Goal: Task Accomplishment & Management: Complete application form

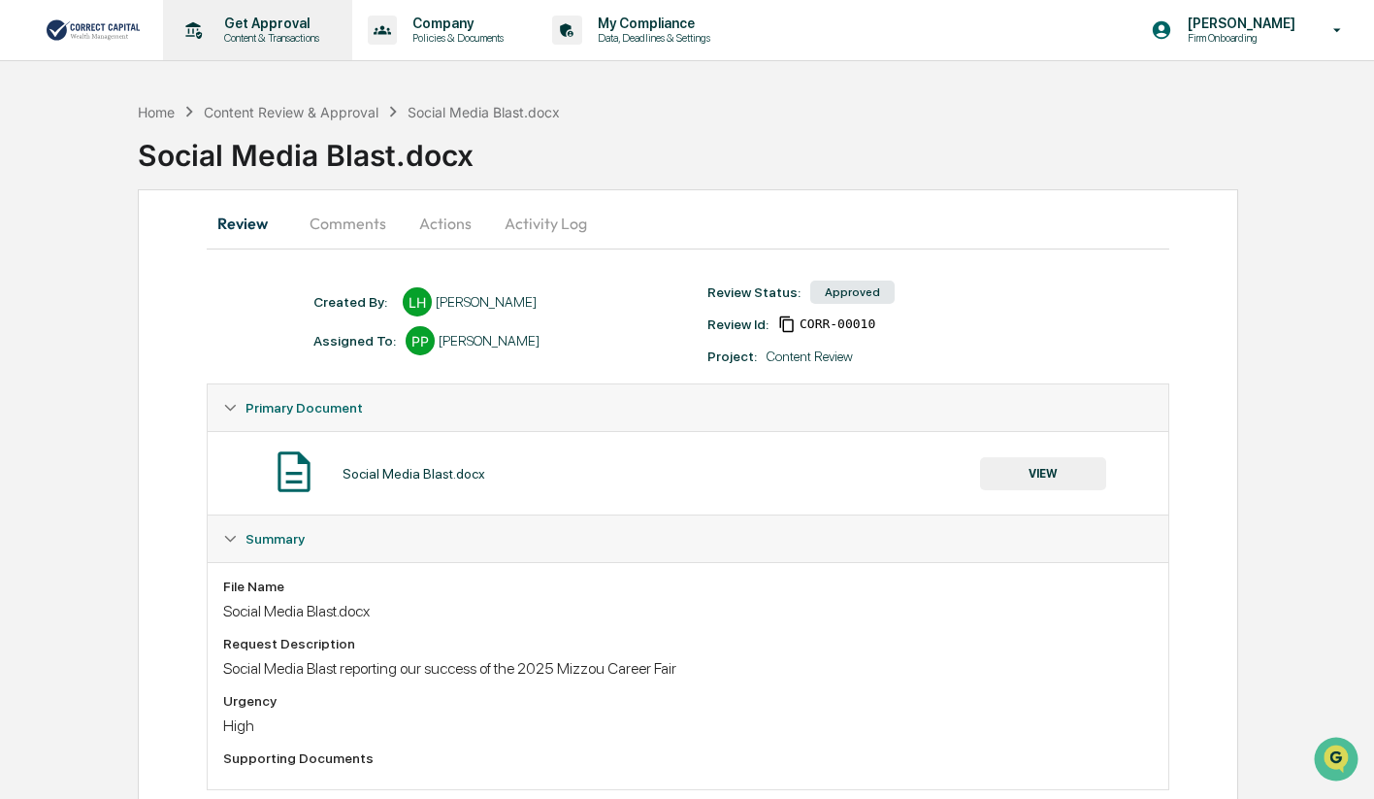
click at [274, 24] on p "Get Approval" at bounding box center [269, 24] width 120 height 16
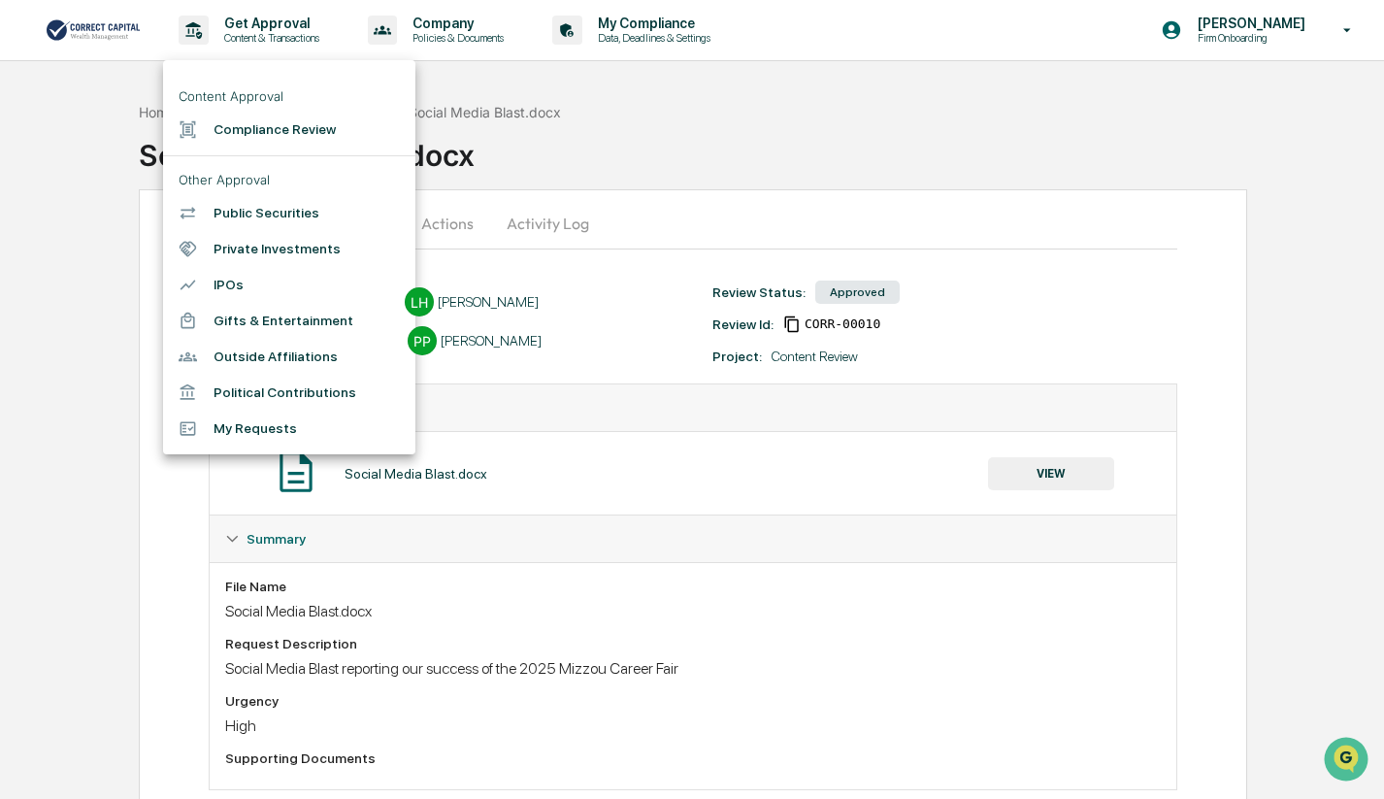
click at [242, 133] on li "Compliance Review" at bounding box center [289, 130] width 252 height 36
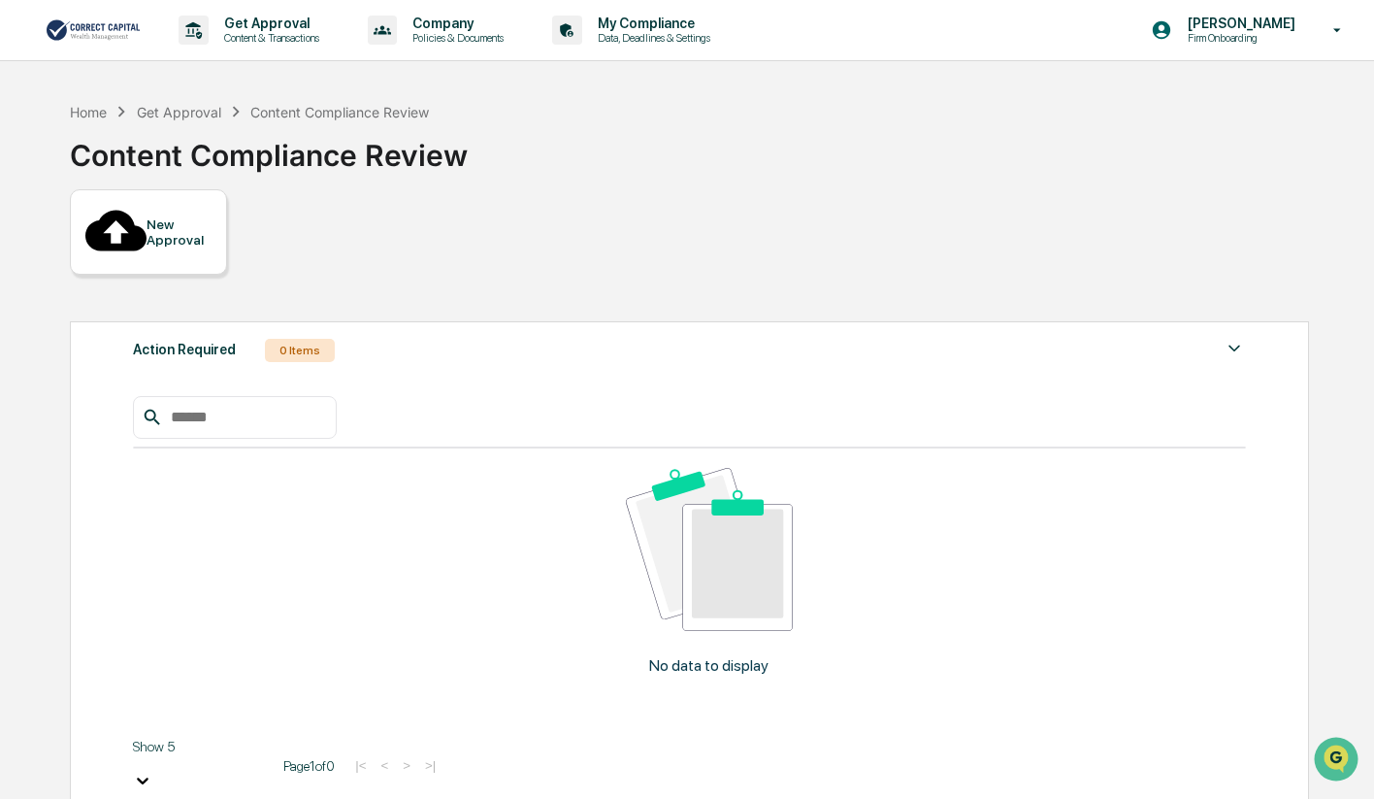
click at [197, 216] on div "New Approval" at bounding box center [179, 231] width 65 height 31
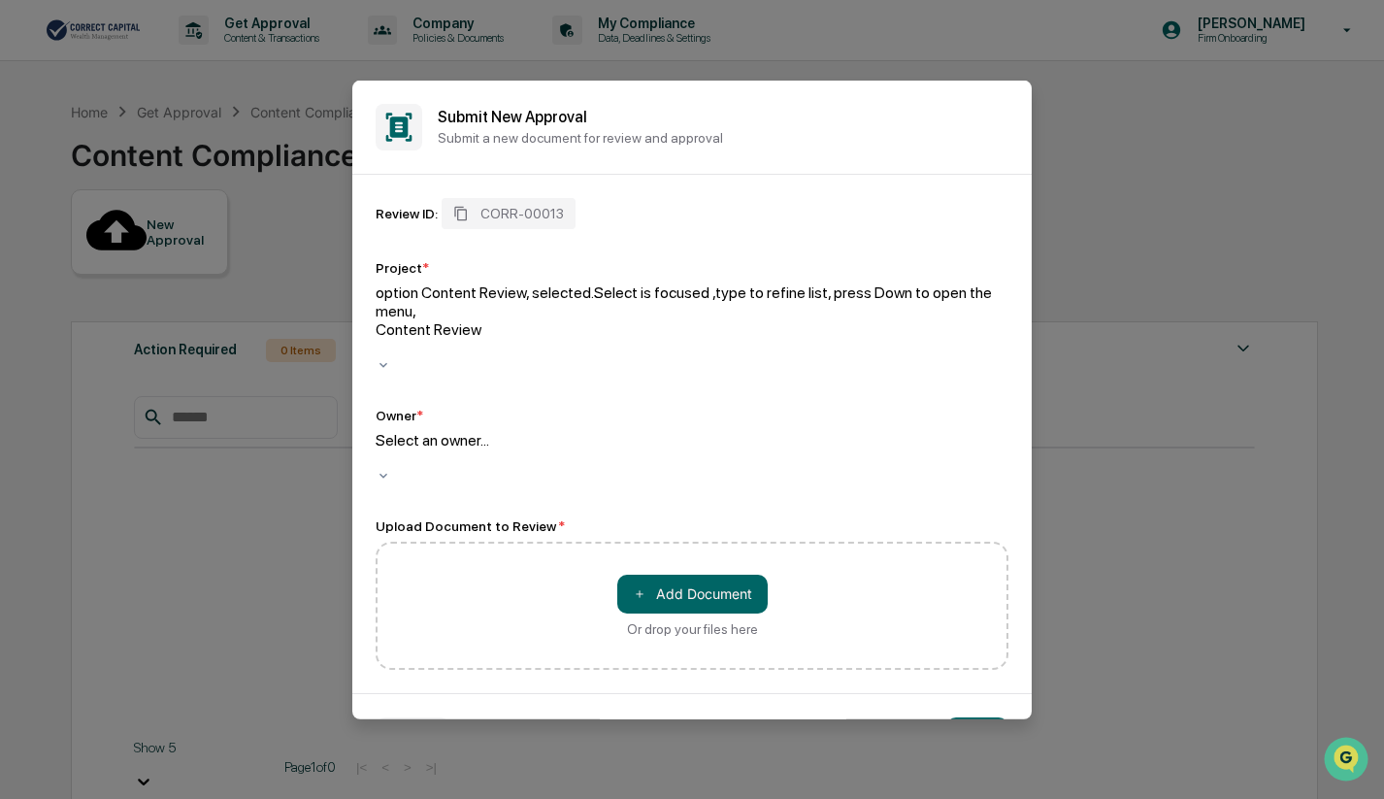
click at [489, 338] on div at bounding box center [692, 347] width 633 height 18
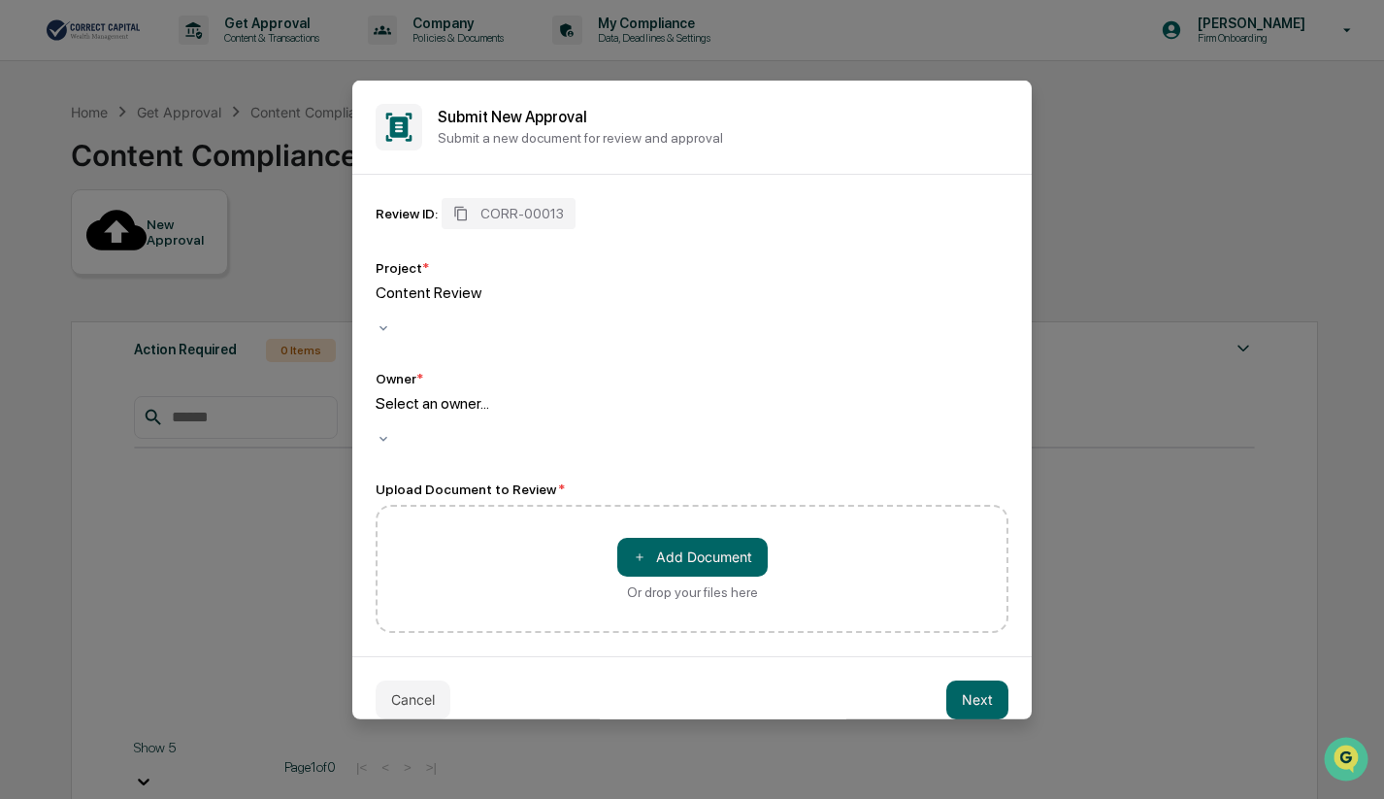
click at [485, 301] on div at bounding box center [692, 310] width 633 height 18
click at [466, 412] on div at bounding box center [692, 421] width 633 height 18
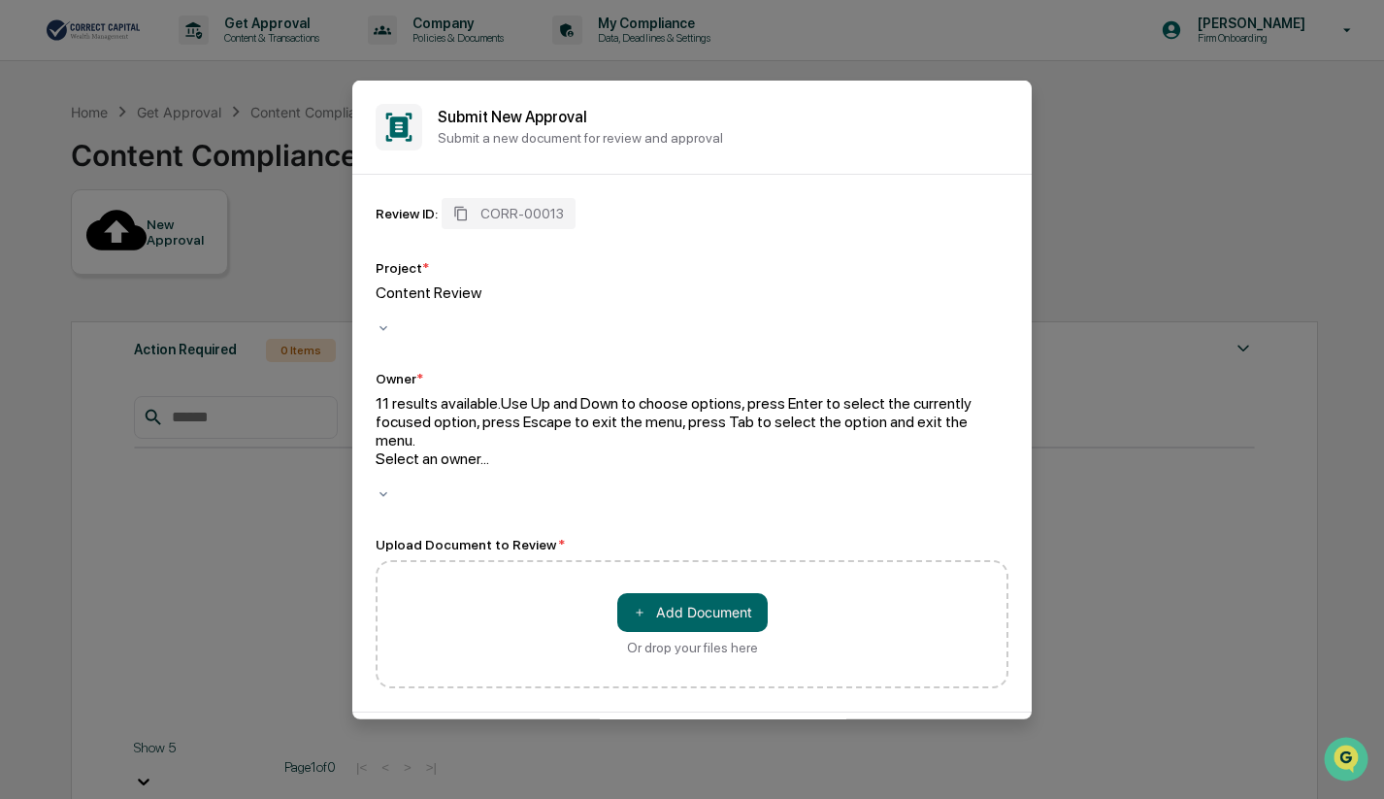
scroll to position [144, 0]
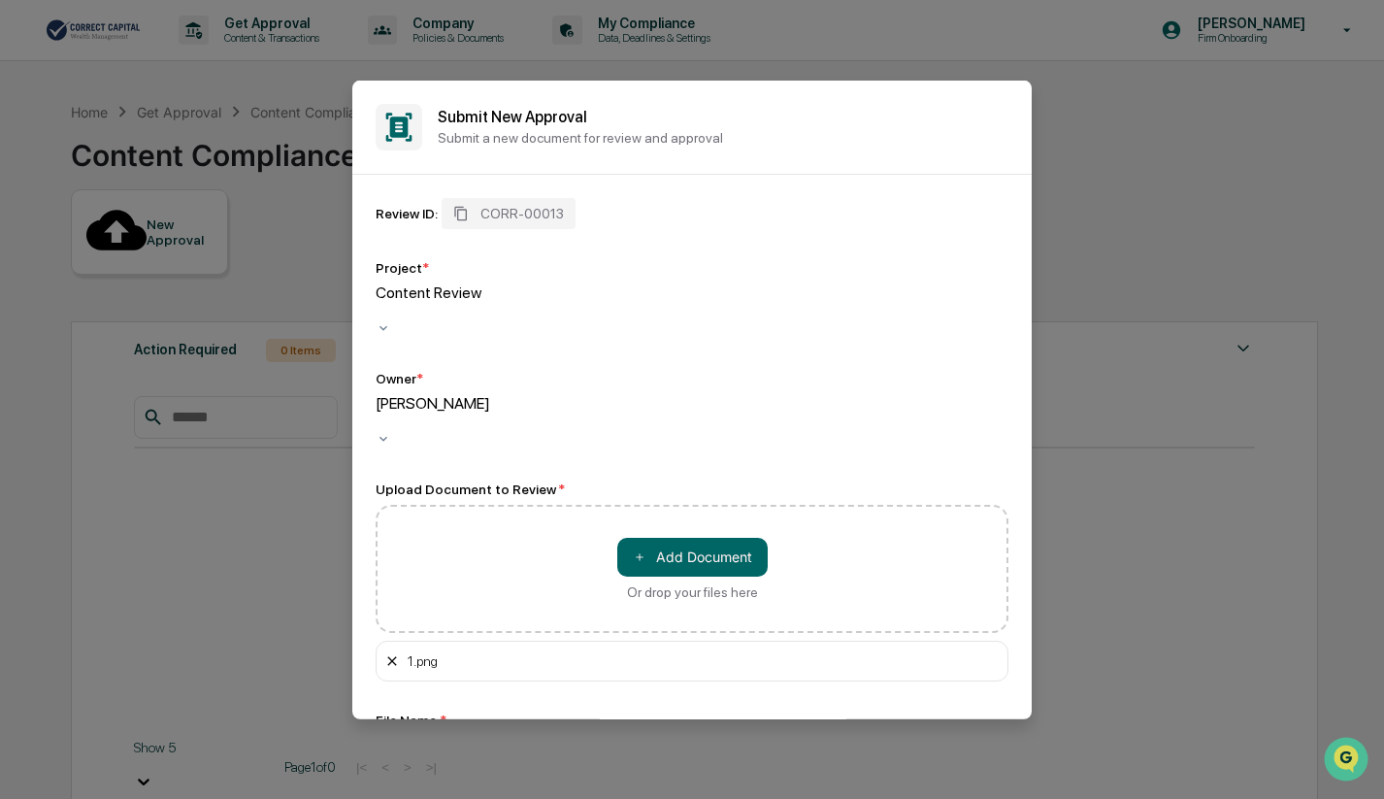
click at [391, 656] on icon at bounding box center [391, 660] width 9 height 9
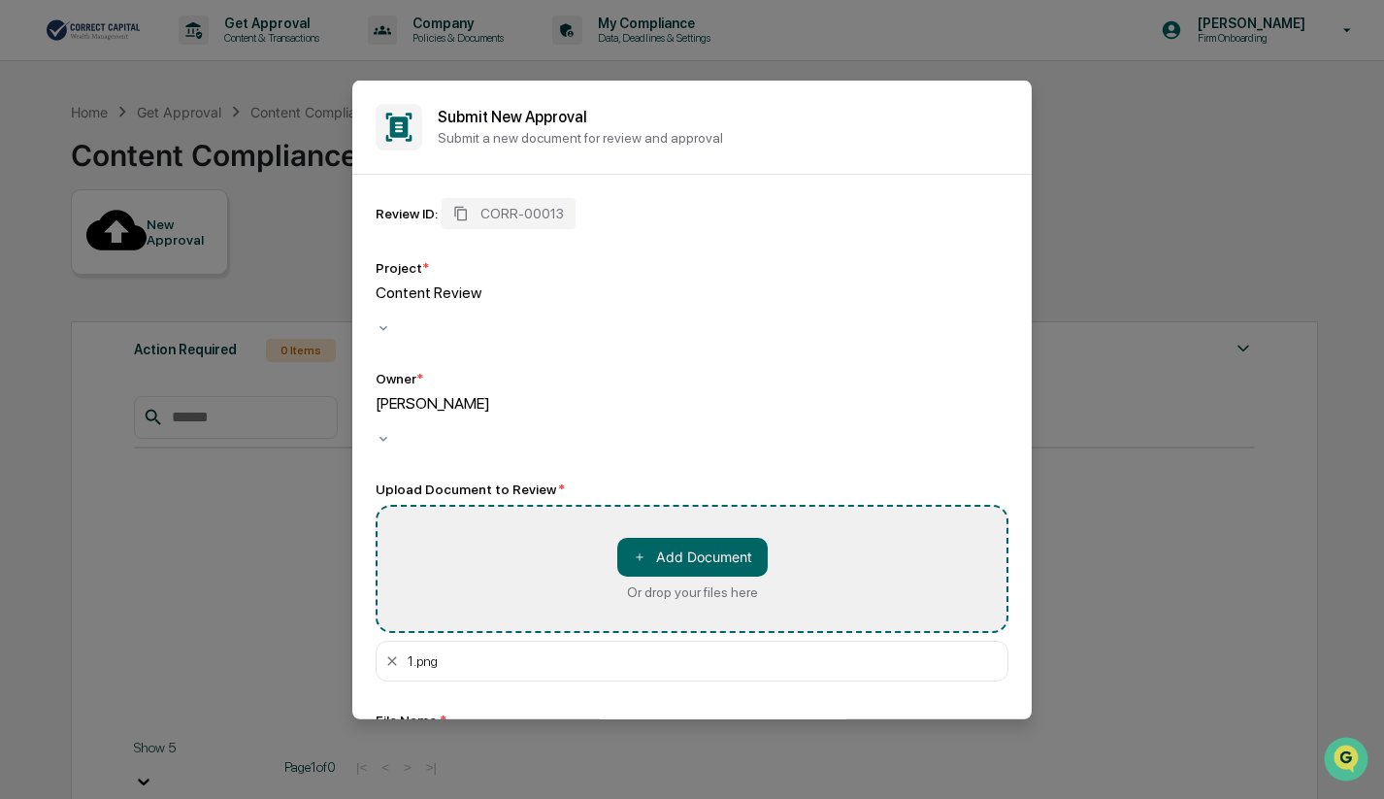
type input "*****"
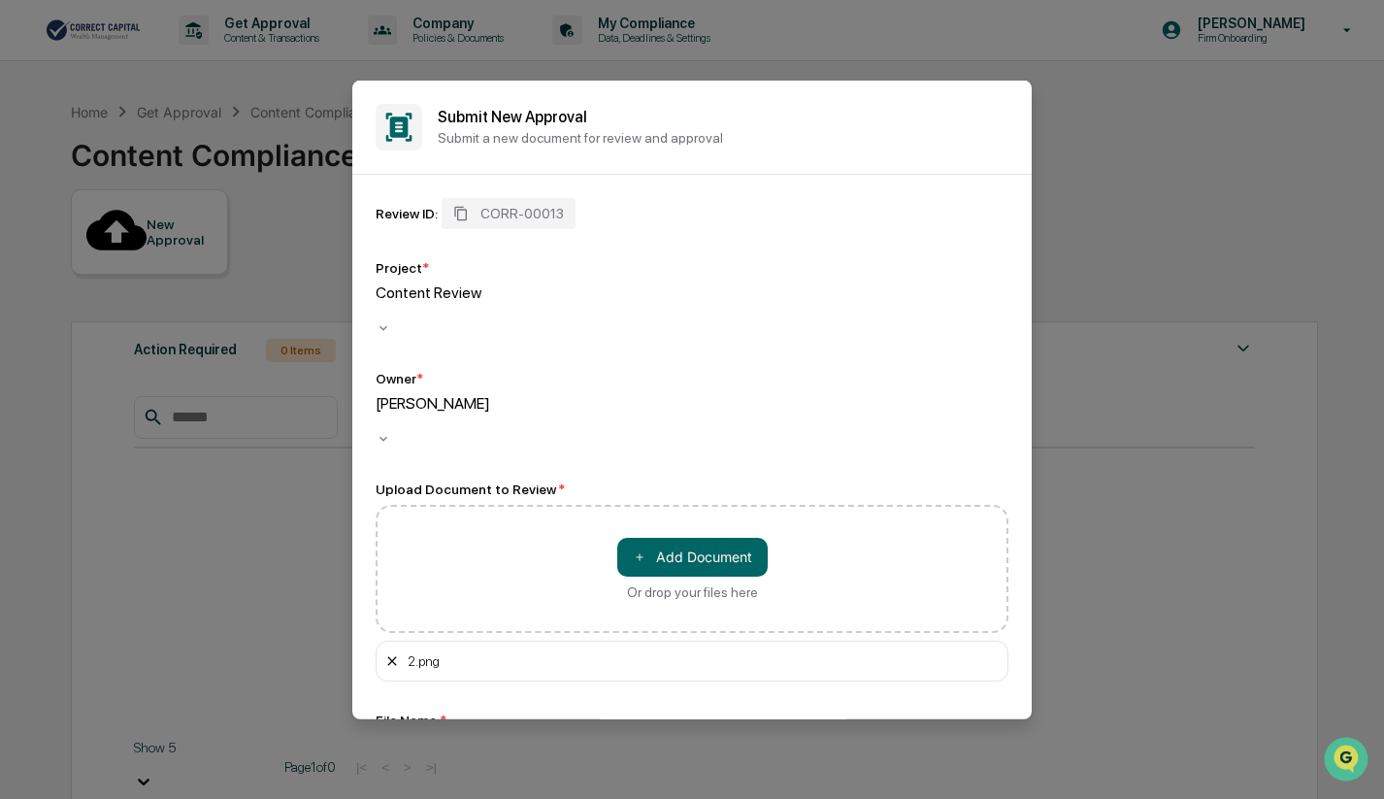
click at [392, 652] on icon at bounding box center [392, 660] width 16 height 16
click at [724, 537] on button "＋ Add Document" at bounding box center [692, 556] width 150 height 39
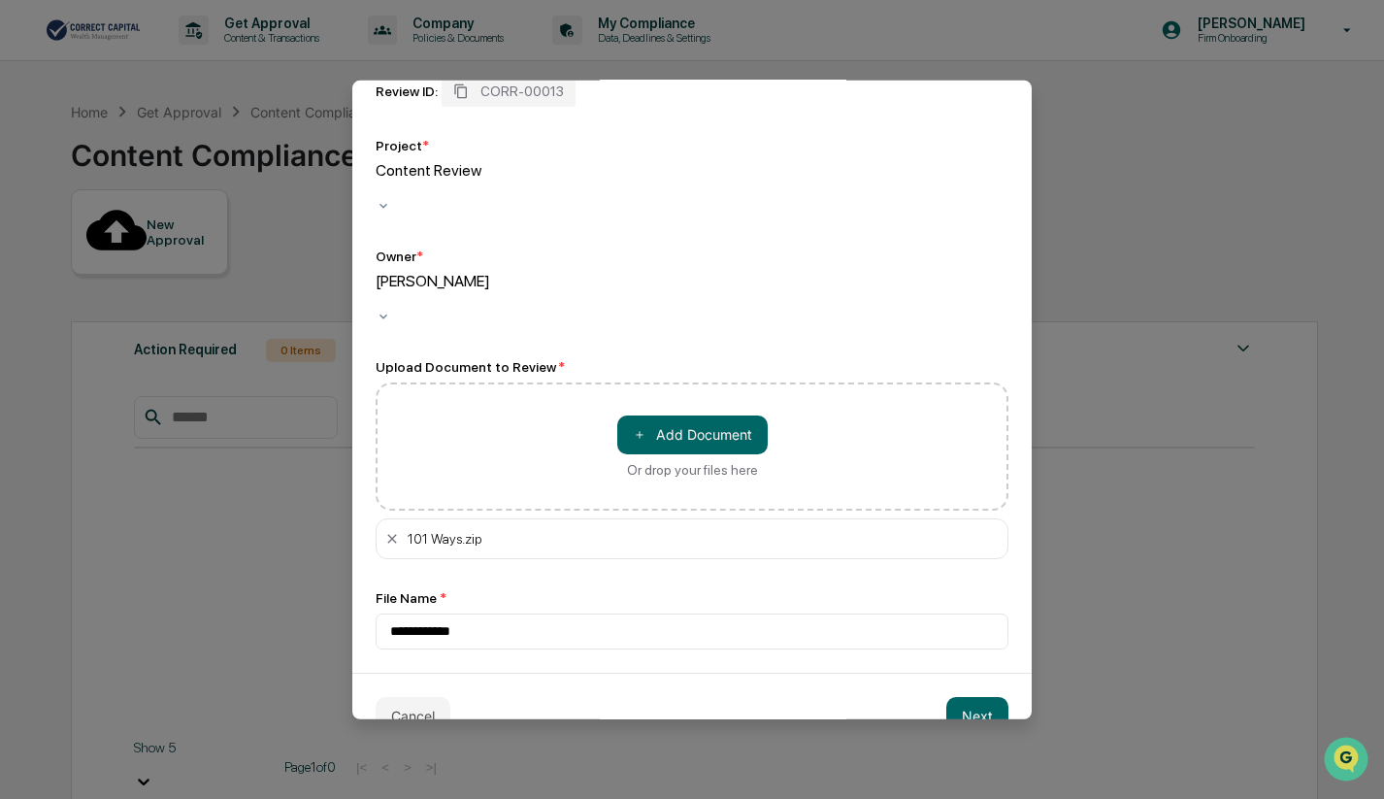
scroll to position [124, 0]
click at [982, 694] on button "Next" at bounding box center [977, 713] width 62 height 39
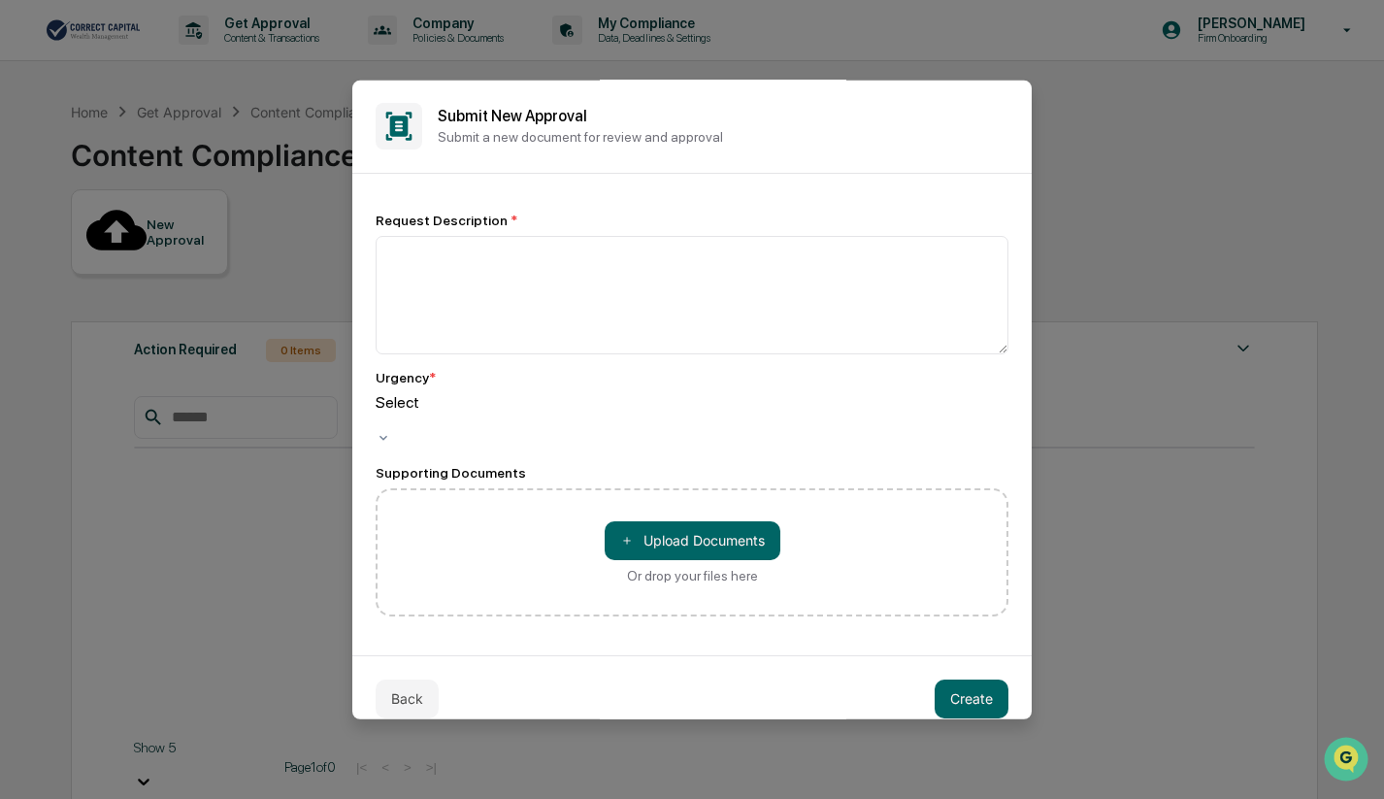
scroll to position [0, 0]
drag, startPoint x: 558, startPoint y: 697, endPoint x: 300, endPoint y: 690, distance: 258.3
click at [551, 691] on div "Back Create" at bounding box center [691, 698] width 679 height 86
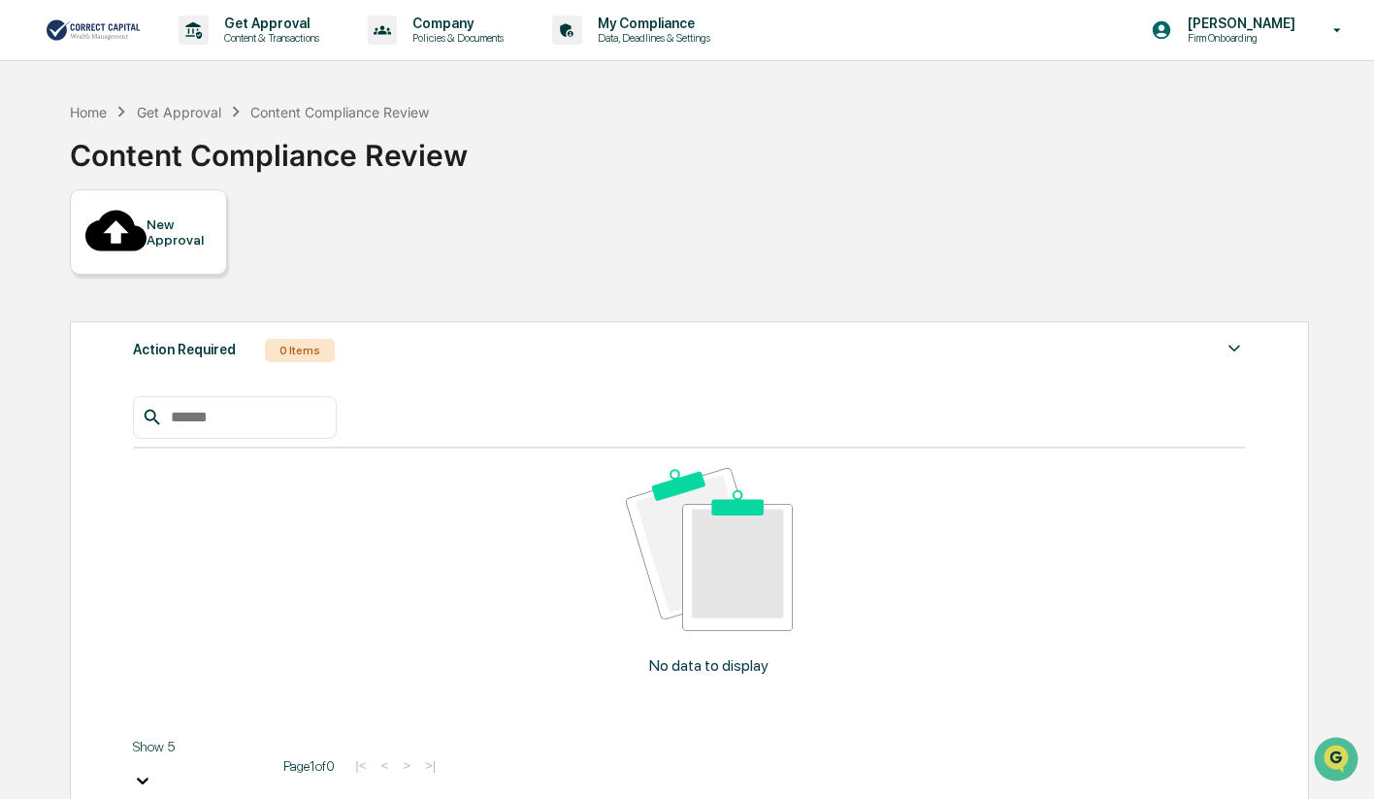
drag, startPoint x: 240, startPoint y: 706, endPoint x: 237, endPoint y: 688, distance: 17.7
click at [139, 222] on div at bounding box center [115, 232] width 61 height 64
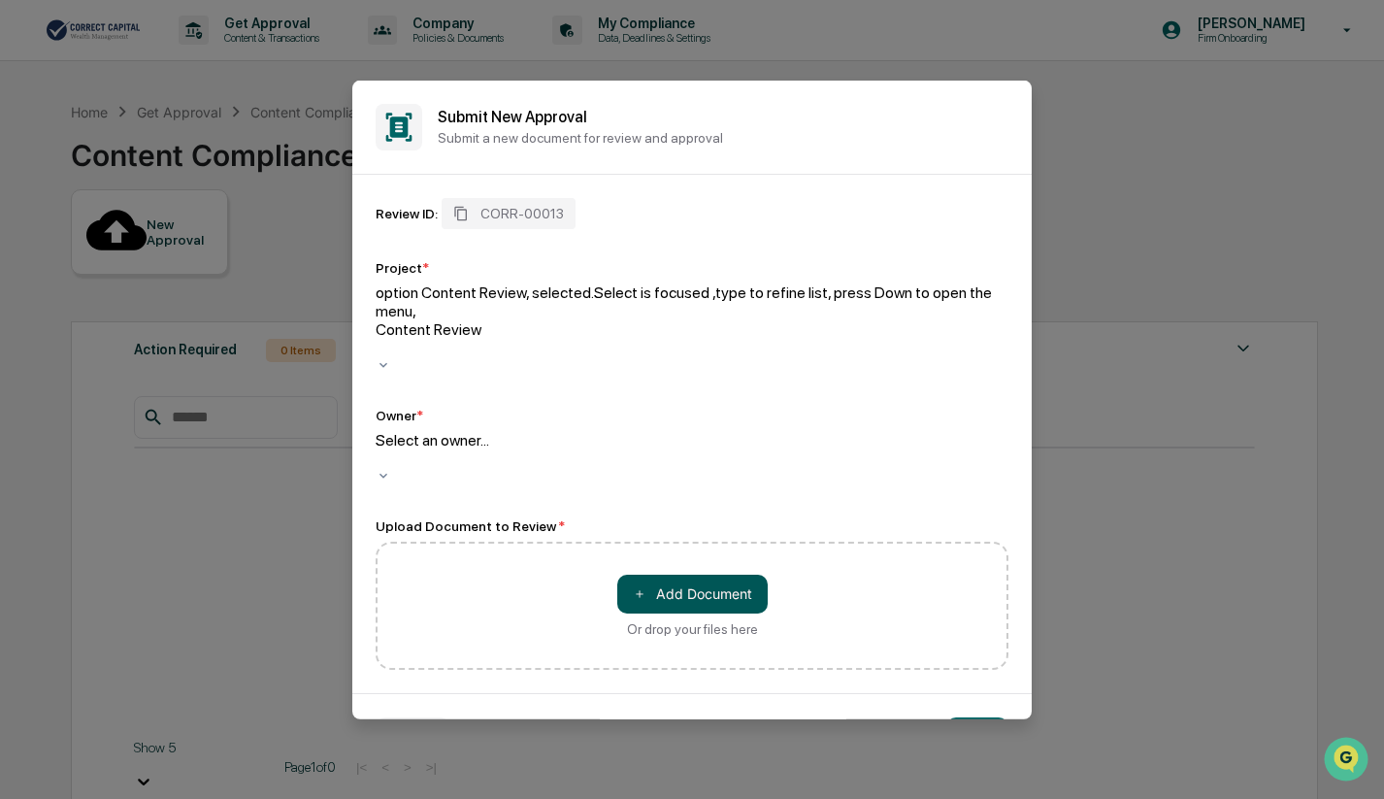
click at [688, 574] on button "＋ Add Document" at bounding box center [692, 593] width 150 height 39
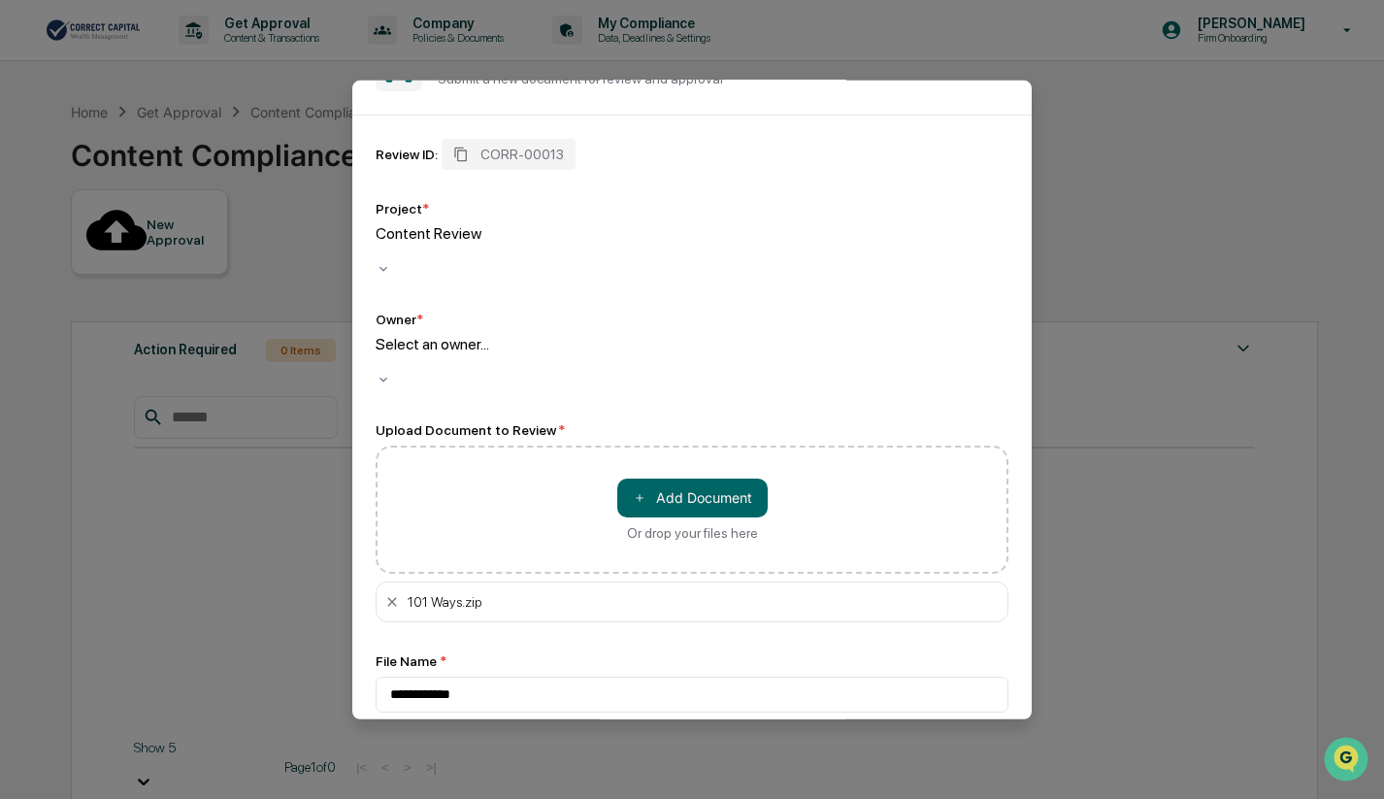
scroll to position [124, 0]
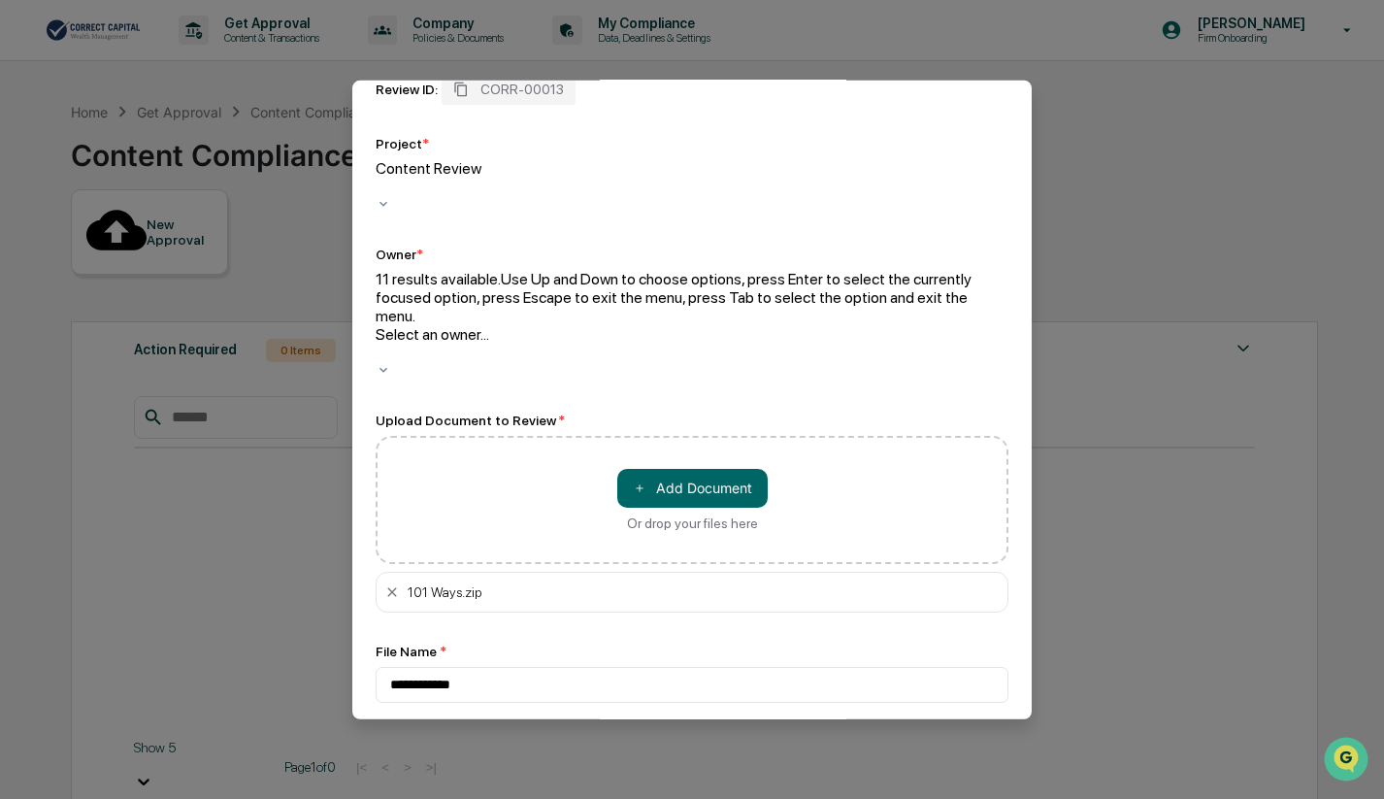
click at [496, 343] on div at bounding box center [692, 352] width 633 height 18
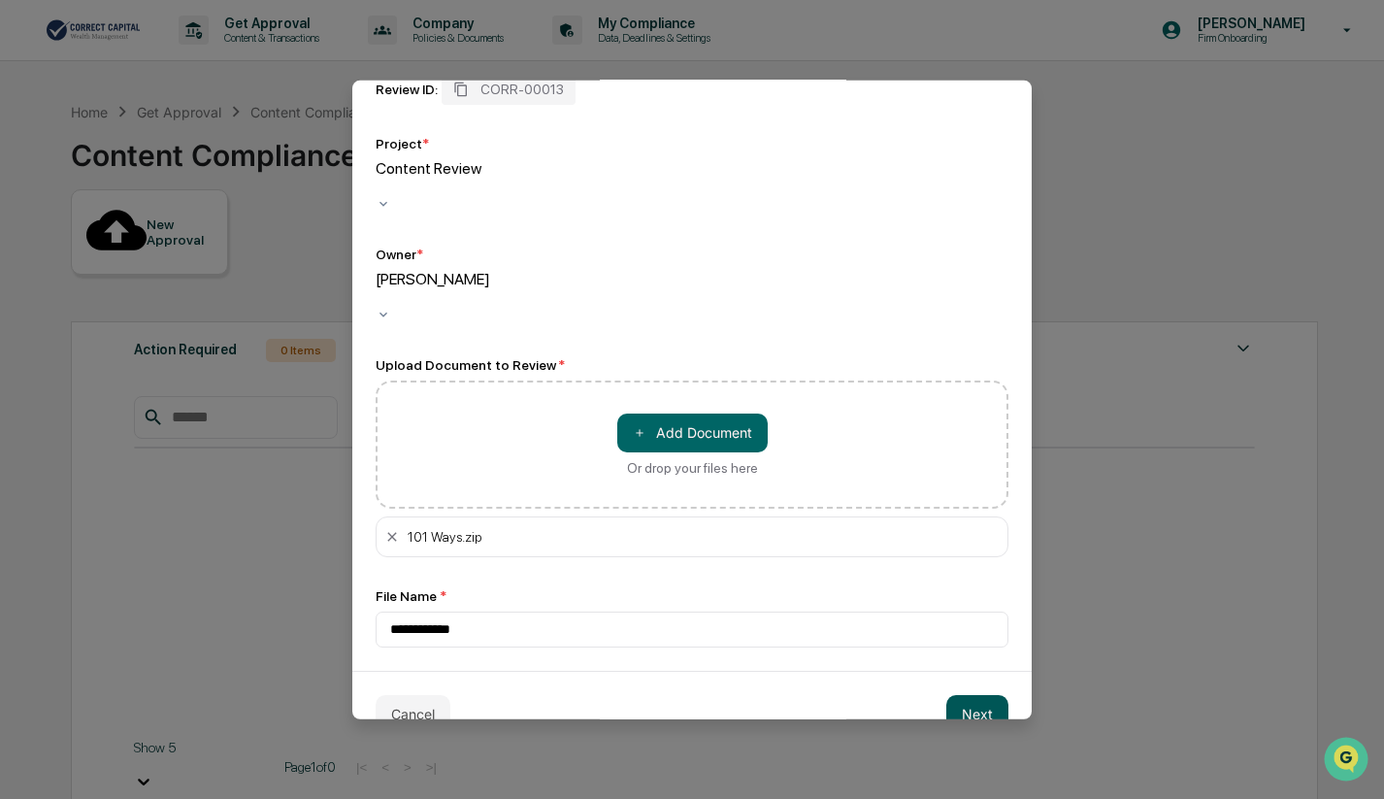
click at [973, 694] on button "Next" at bounding box center [977, 713] width 62 height 39
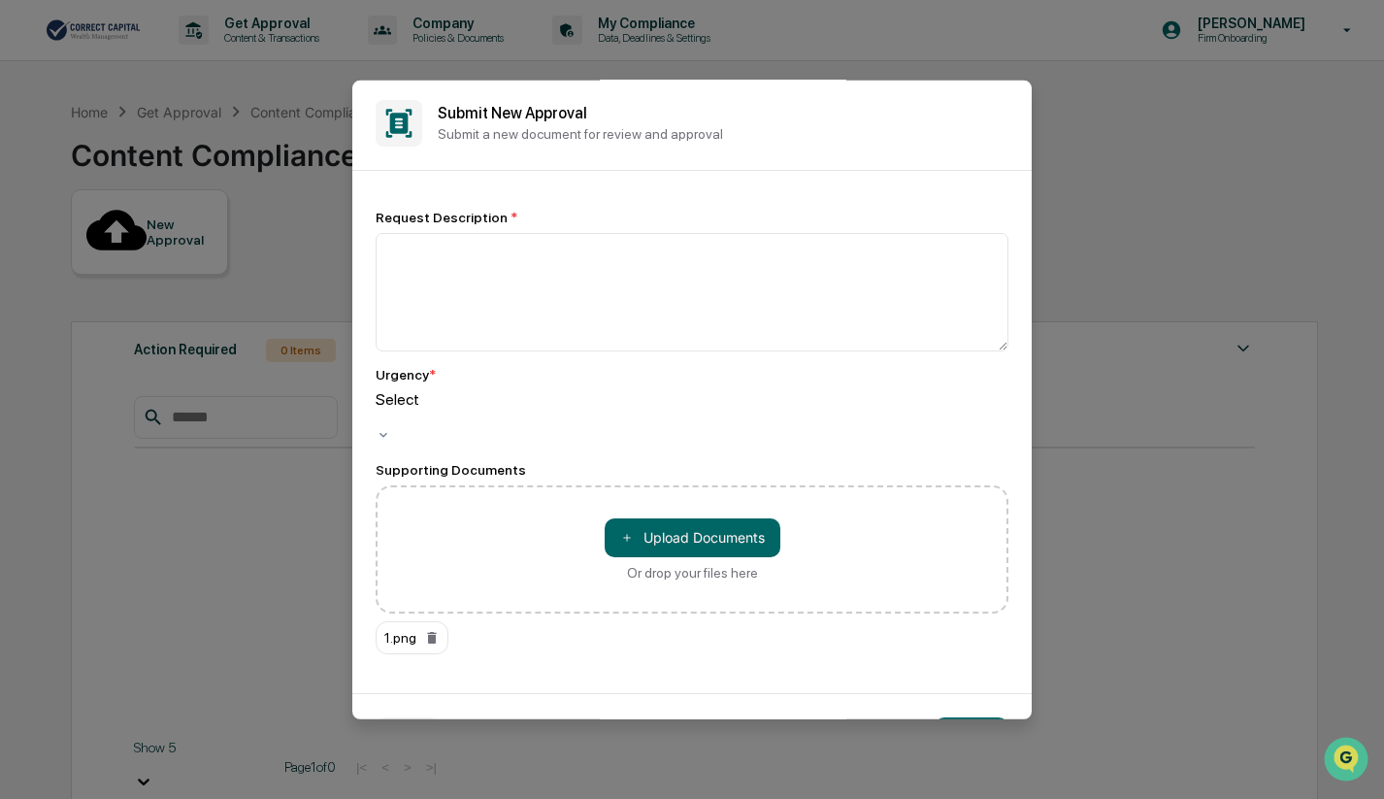
scroll to position [45, 0]
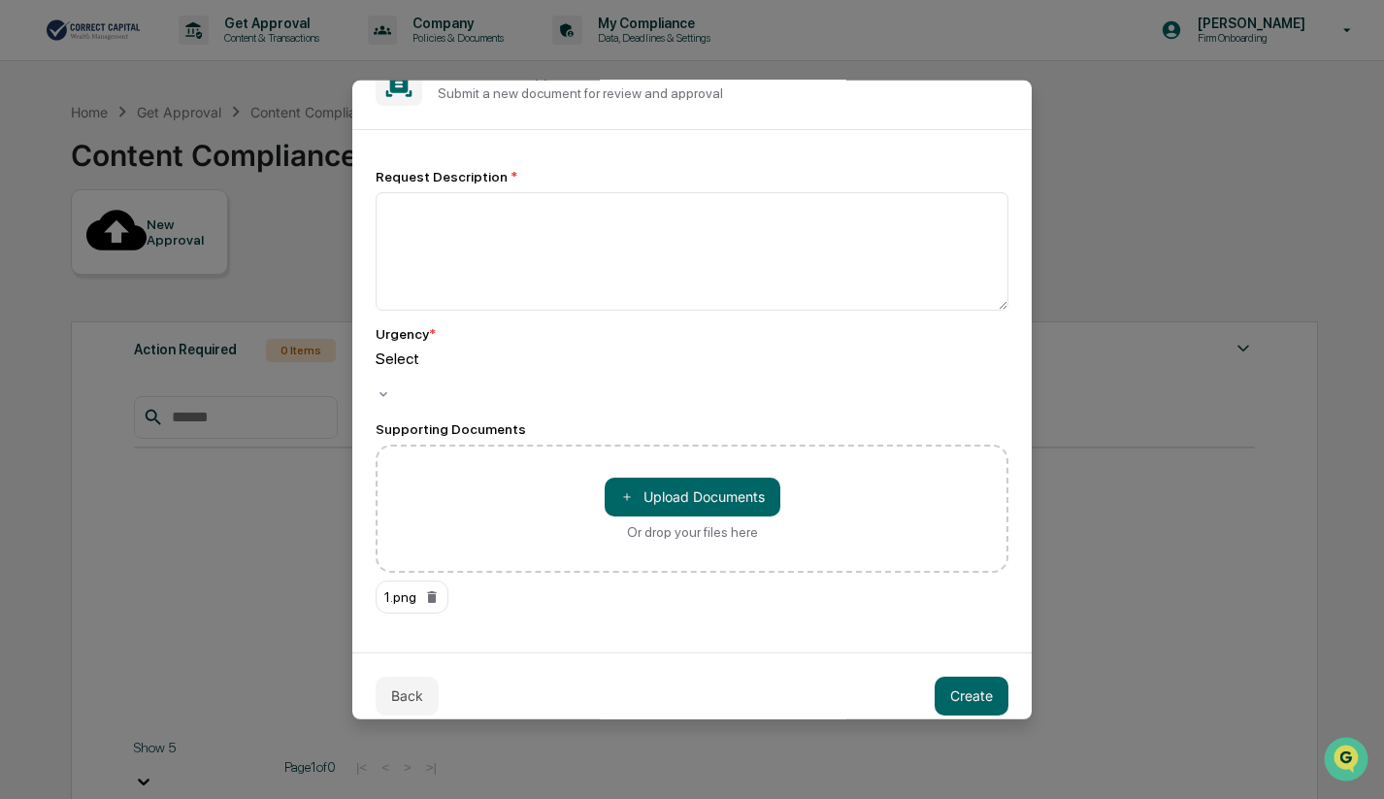
click at [425, 368] on div at bounding box center [692, 376] width 633 height 18
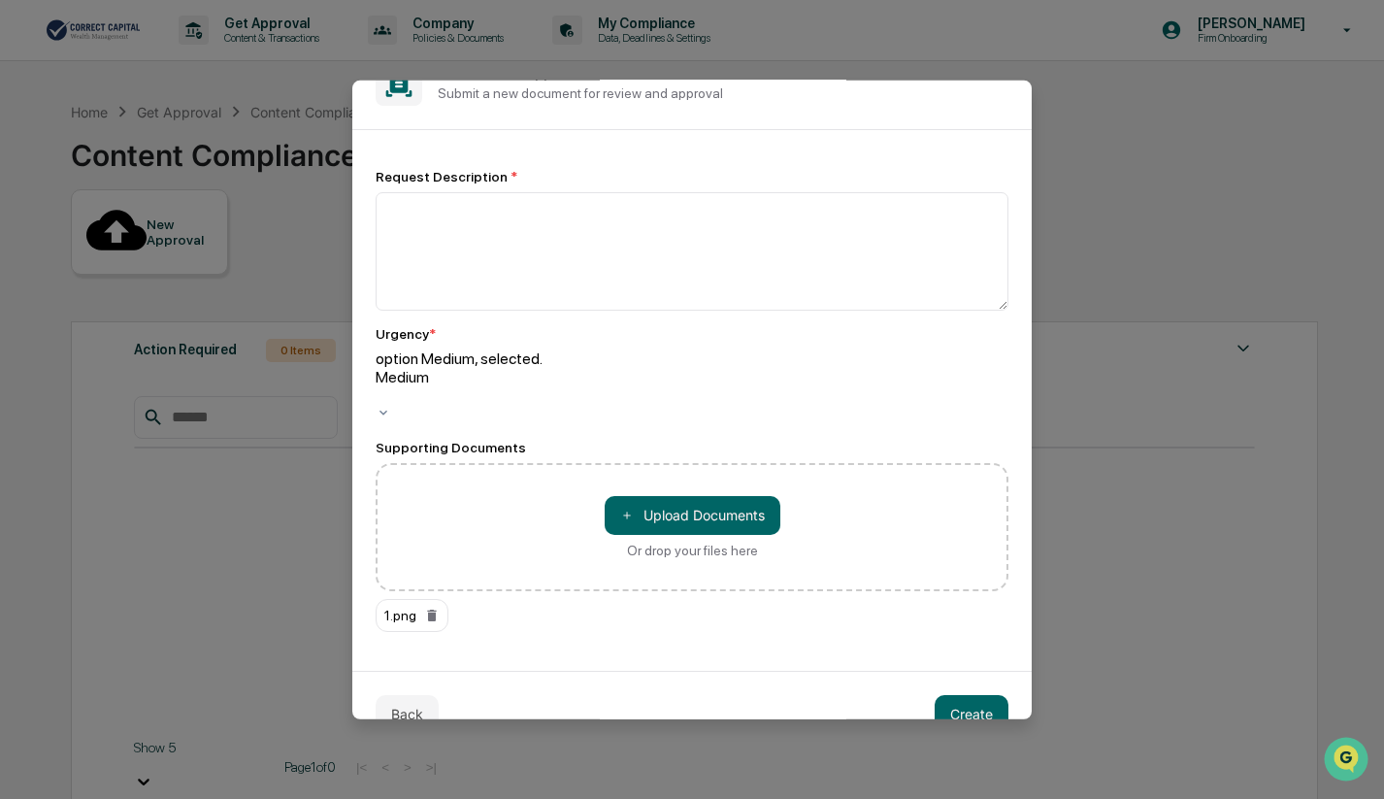
scroll to position [0, 0]
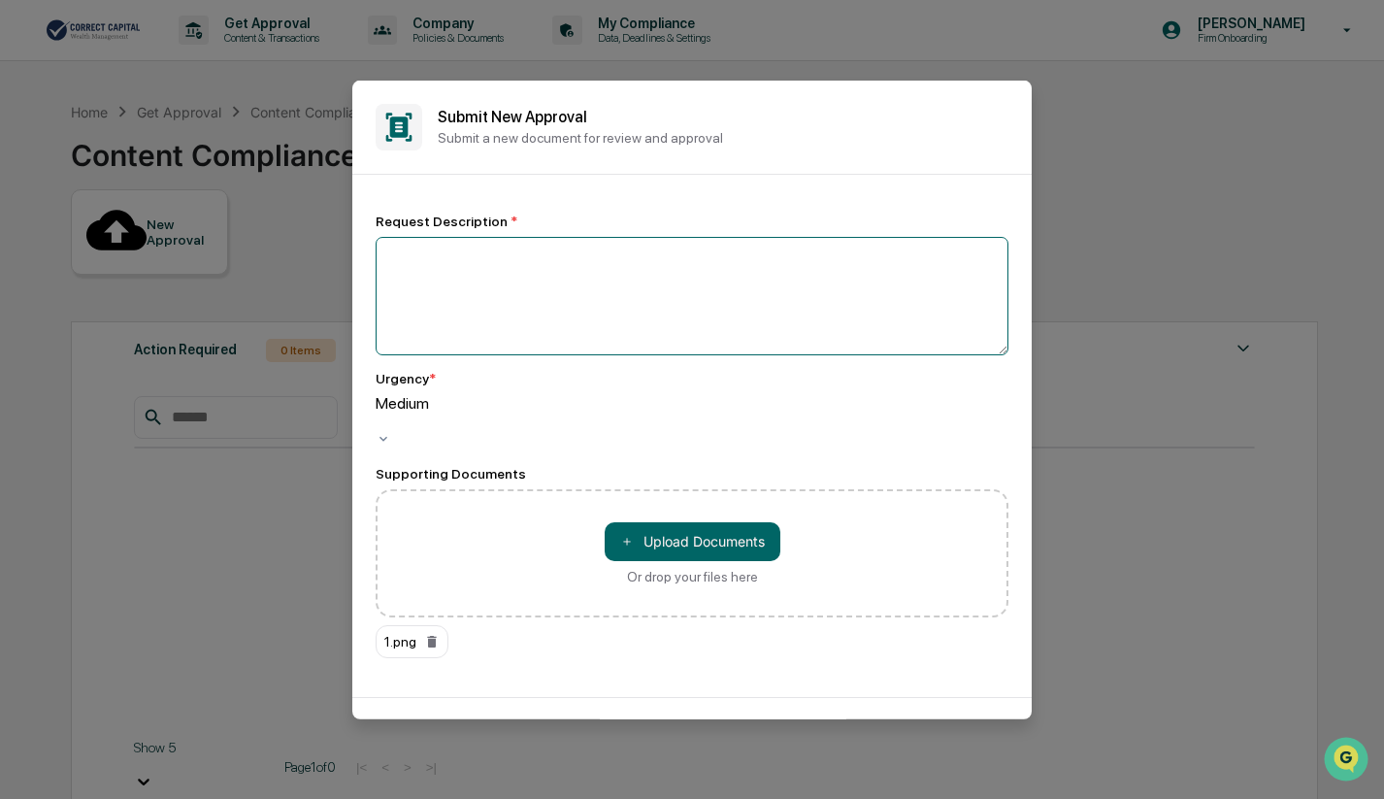
click at [518, 257] on textarea at bounding box center [692, 295] width 633 height 118
click at [523, 250] on textarea at bounding box center [692, 295] width 633 height 118
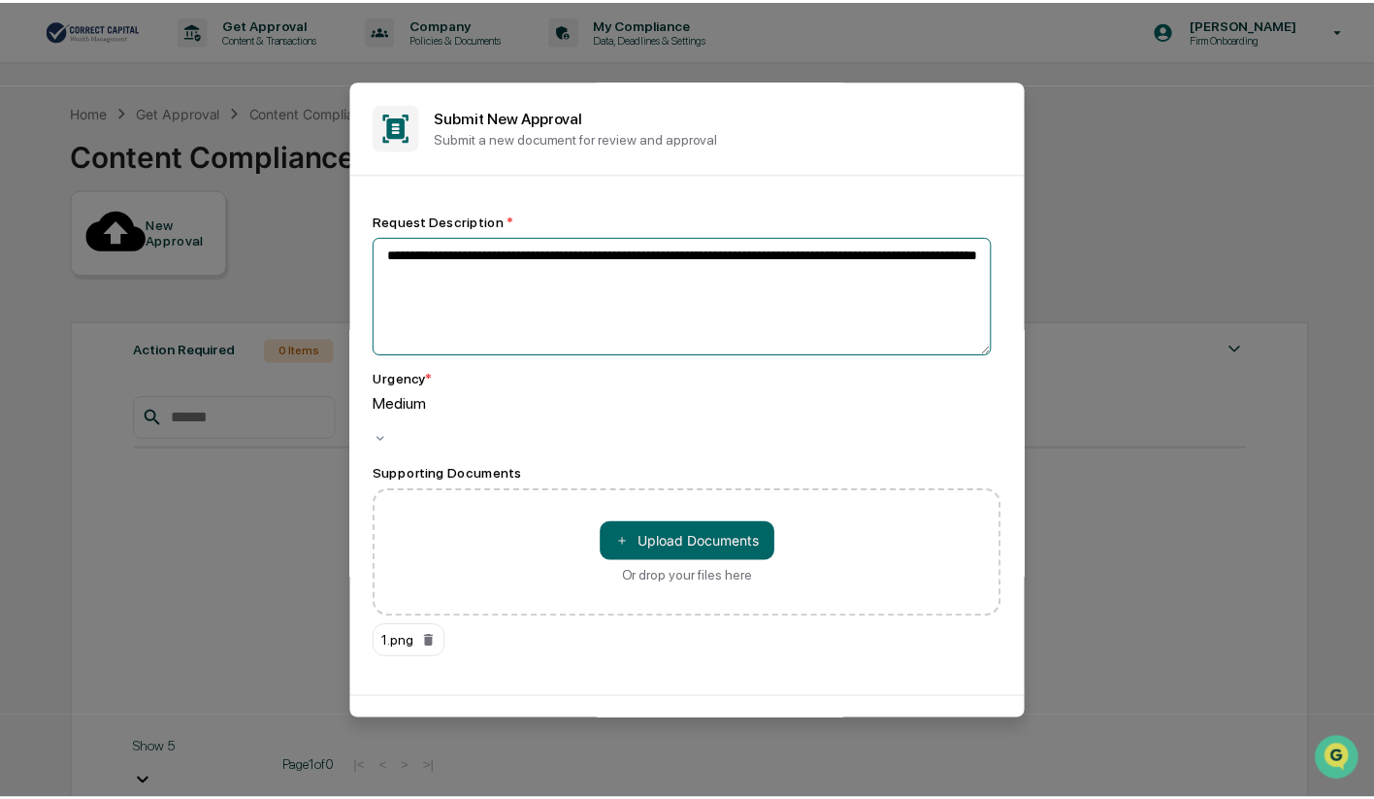
scroll to position [45, 0]
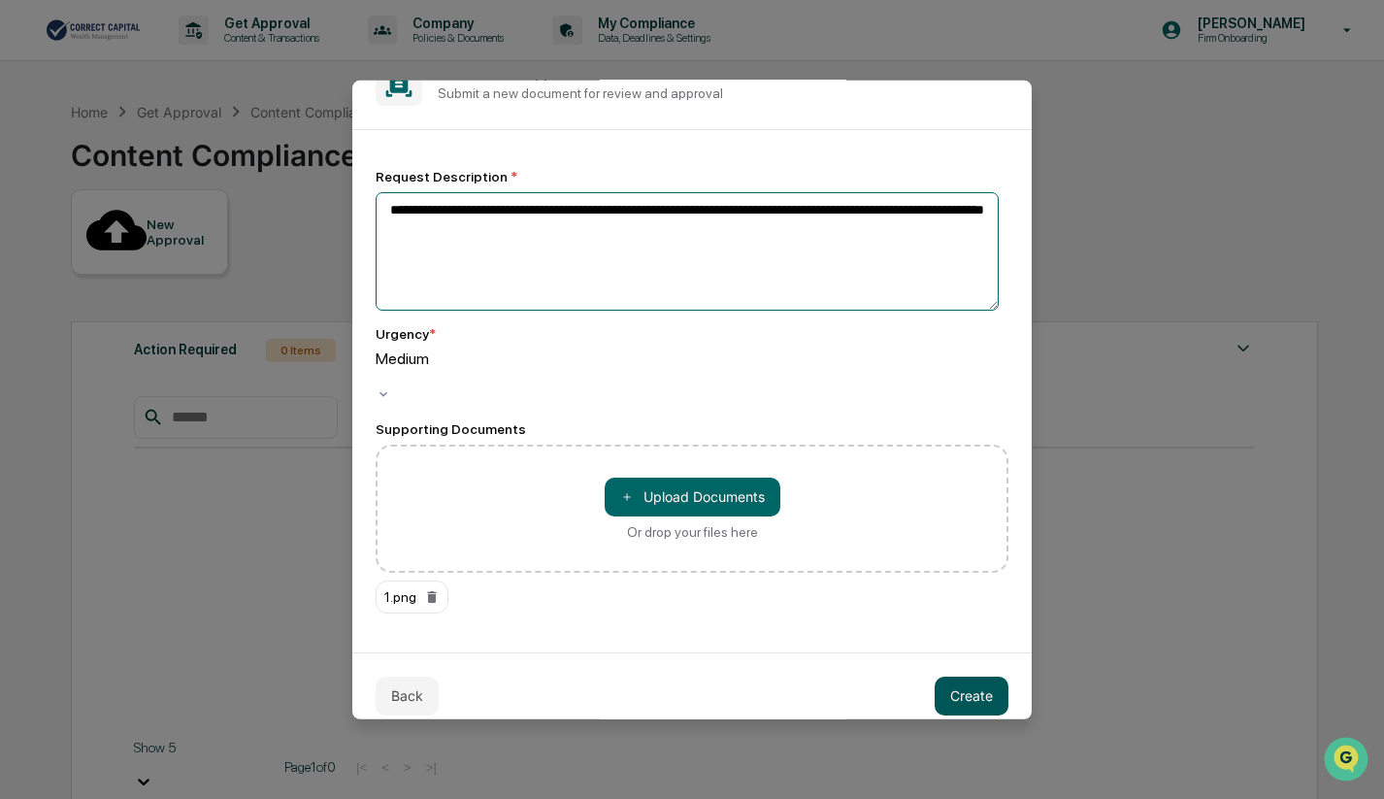
type textarea "**********"
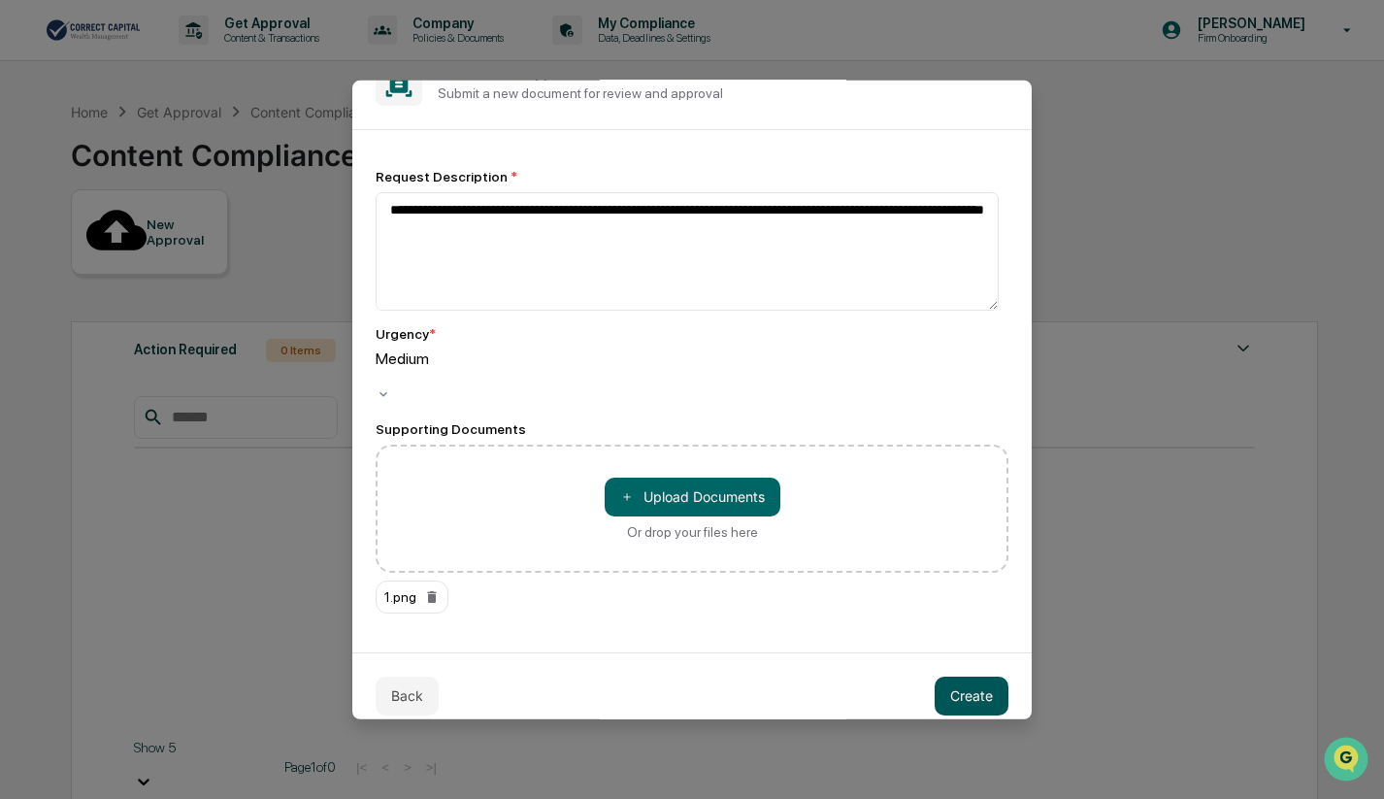
click at [991, 688] on button "Create" at bounding box center [972, 695] width 74 height 39
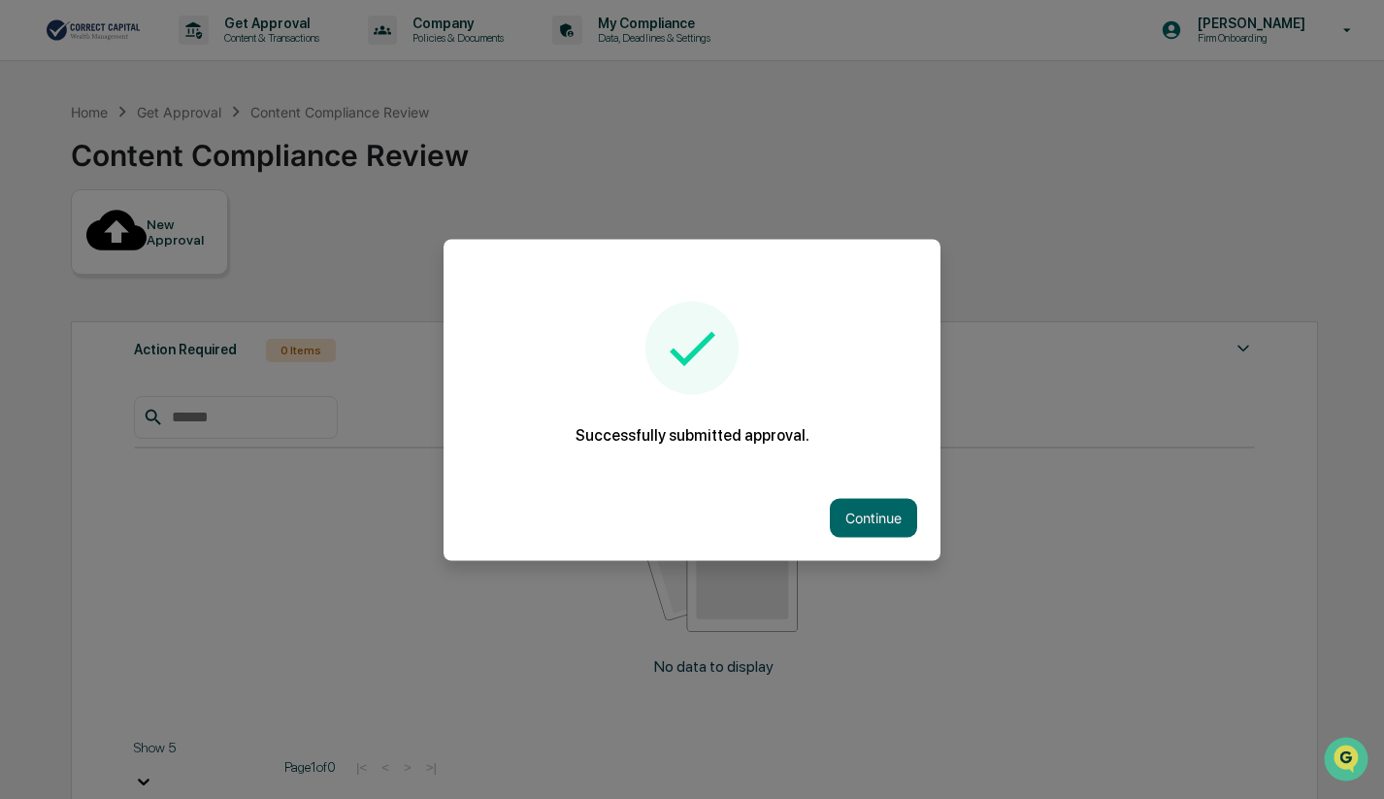
click at [778, 85] on div at bounding box center [692, 399] width 1384 height 799
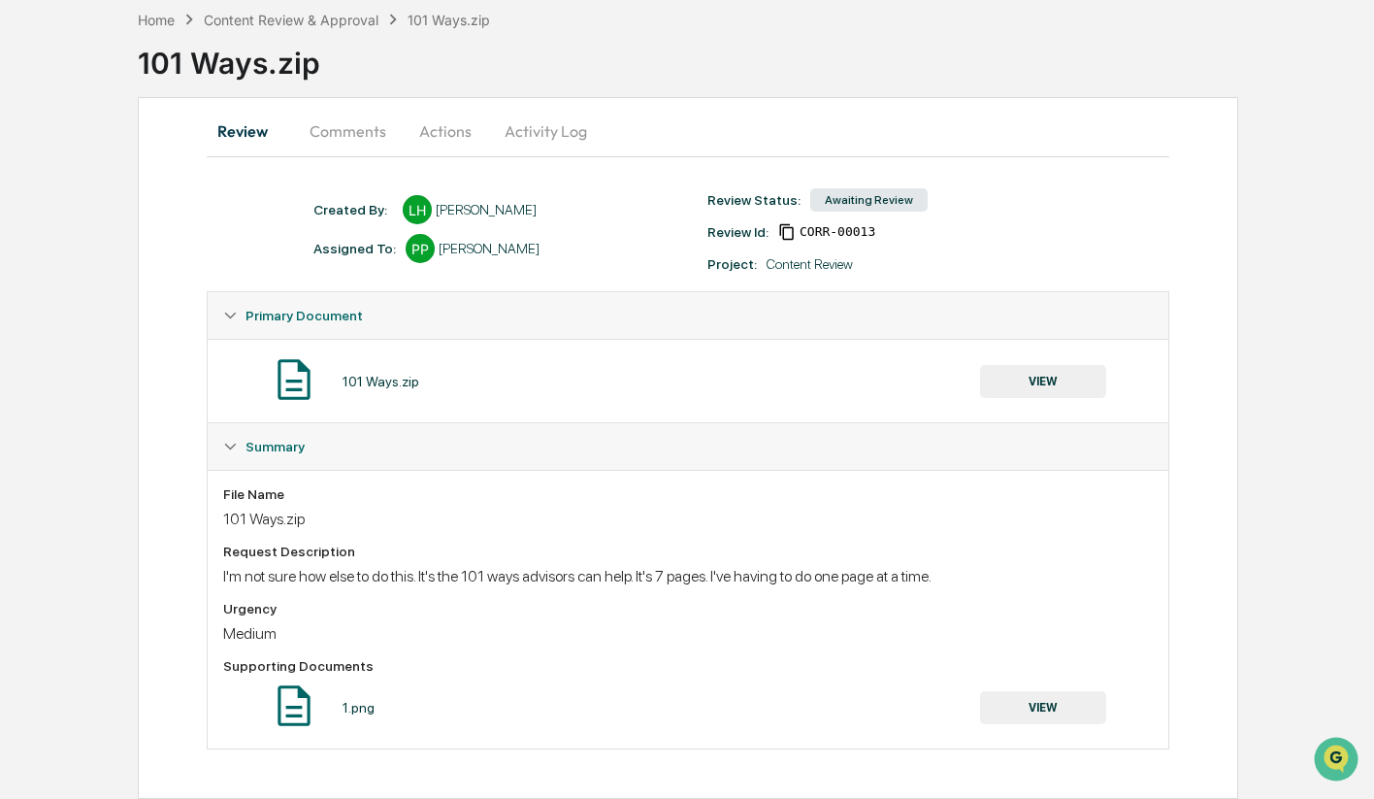
click at [1047, 383] on button "VIEW" at bounding box center [1043, 381] width 126 height 33
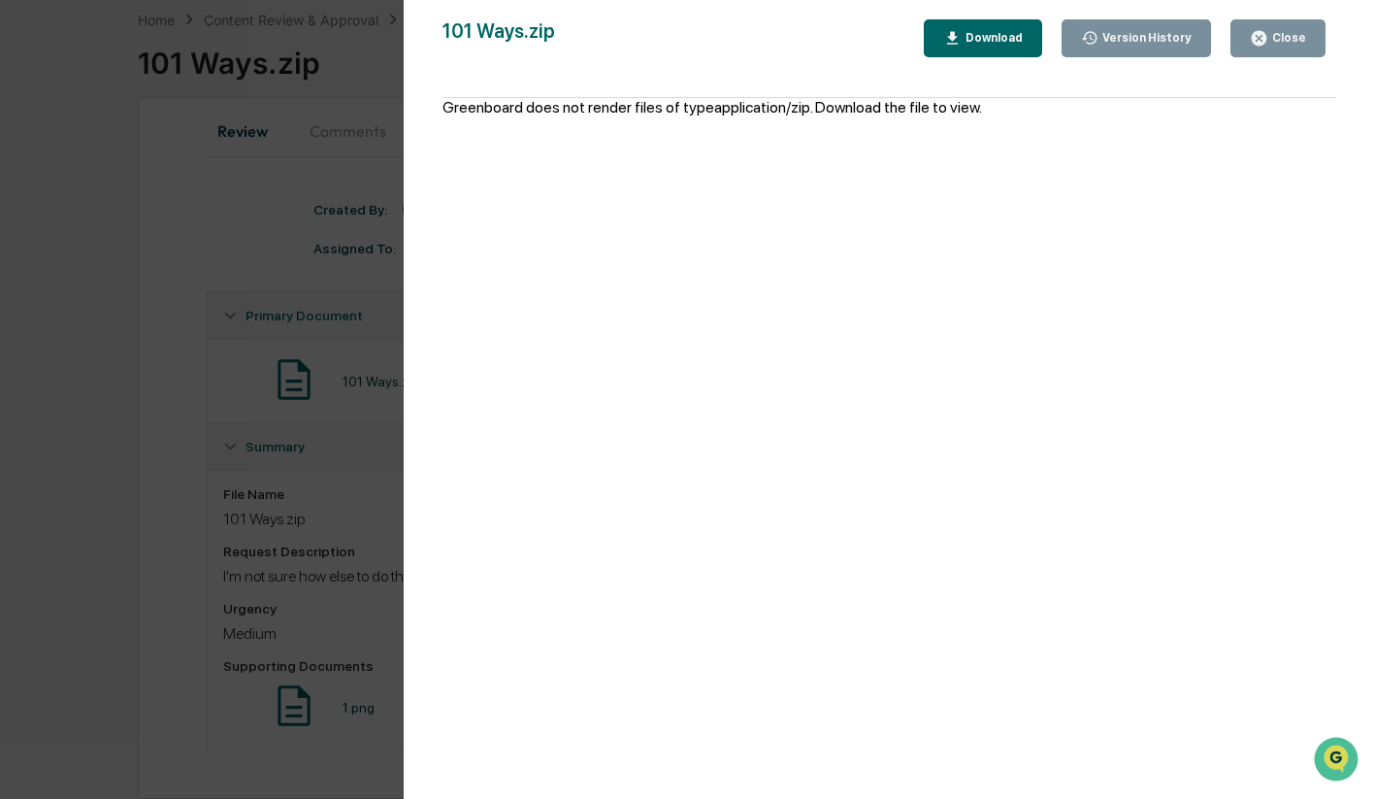
click at [995, 42] on div "Download" at bounding box center [992, 38] width 61 height 14
click at [54, 311] on div "Version History [DATE] 08:27 PM [PERSON_NAME] 101 Ways.zip Close Version Histor…" at bounding box center [687, 399] width 1374 height 799
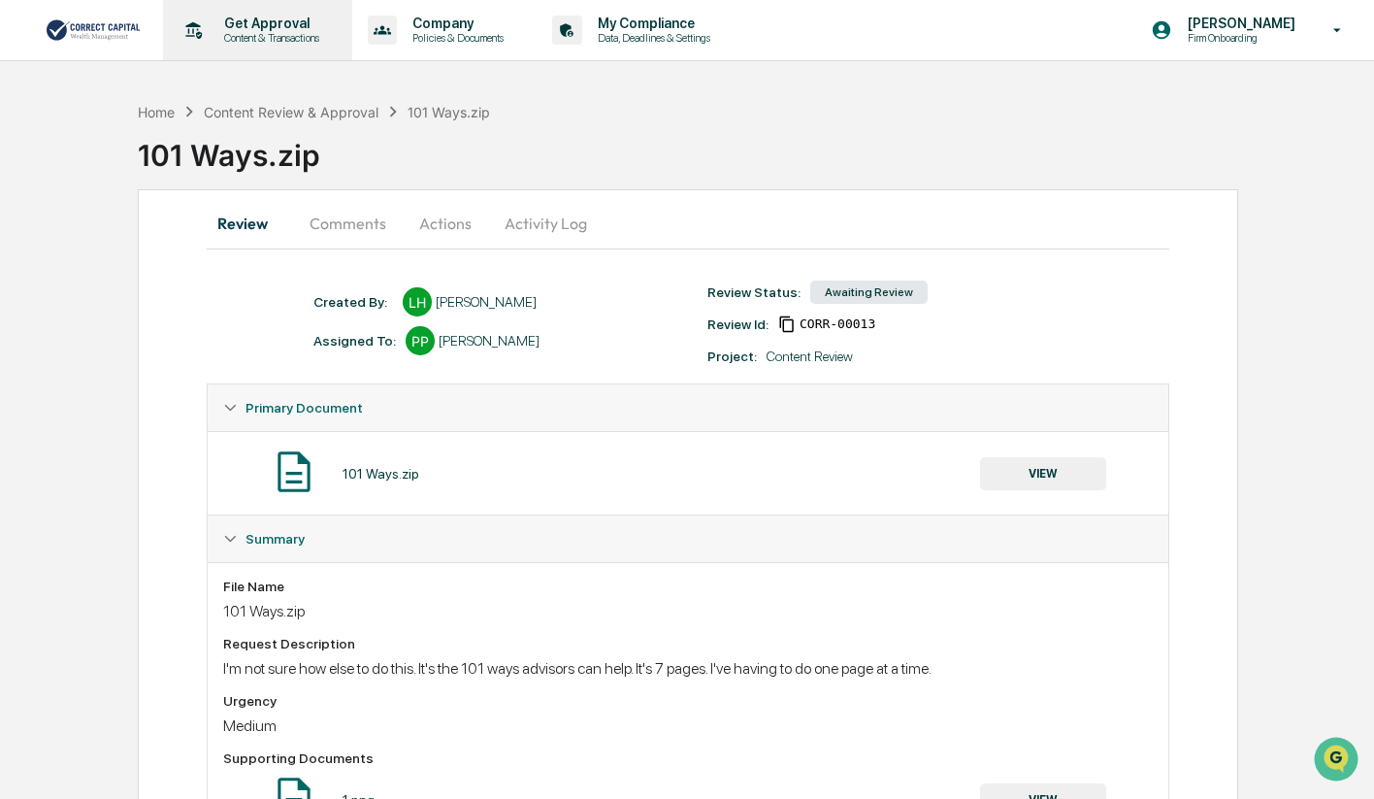
click at [279, 31] on p "Content & Transactions" at bounding box center [269, 38] width 120 height 14
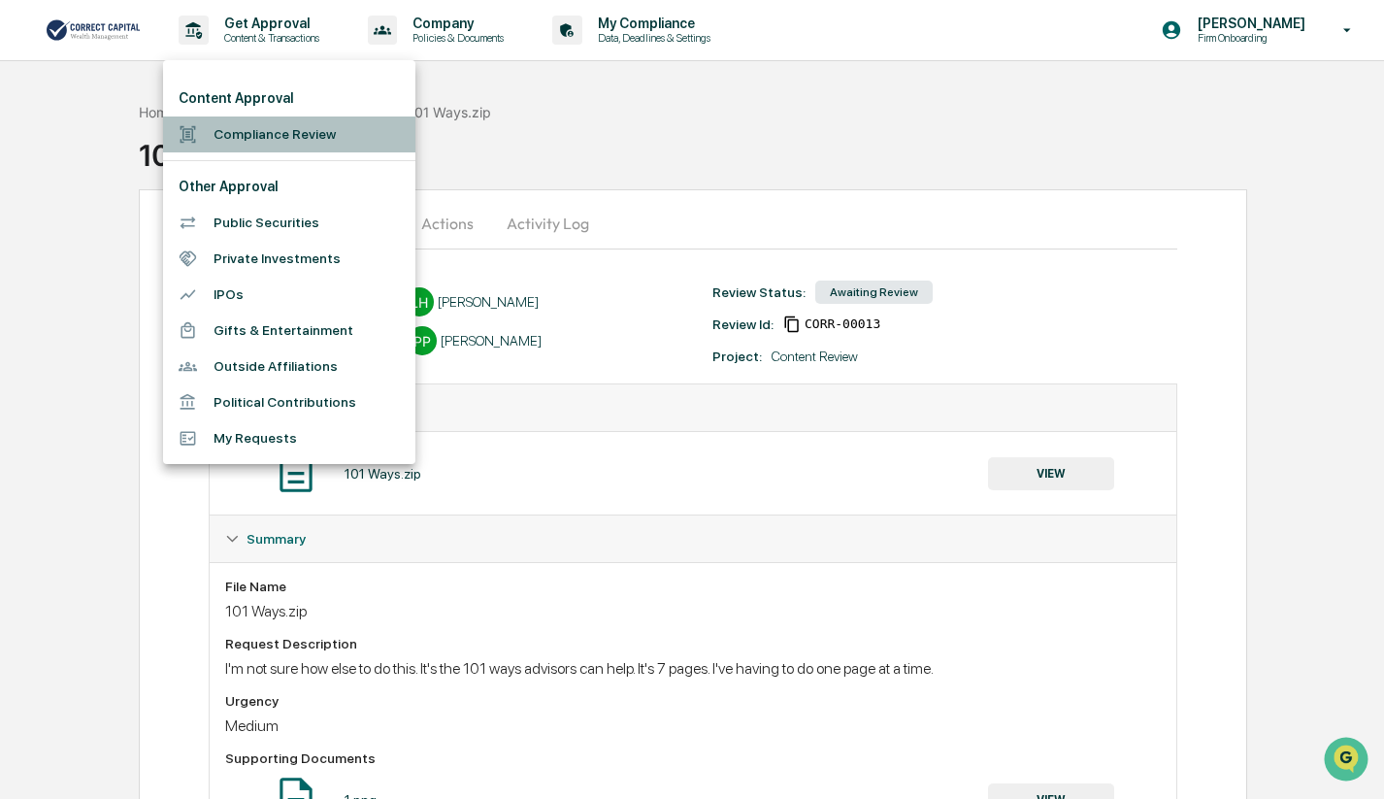
click at [234, 129] on li "Compliance Review" at bounding box center [289, 134] width 252 height 36
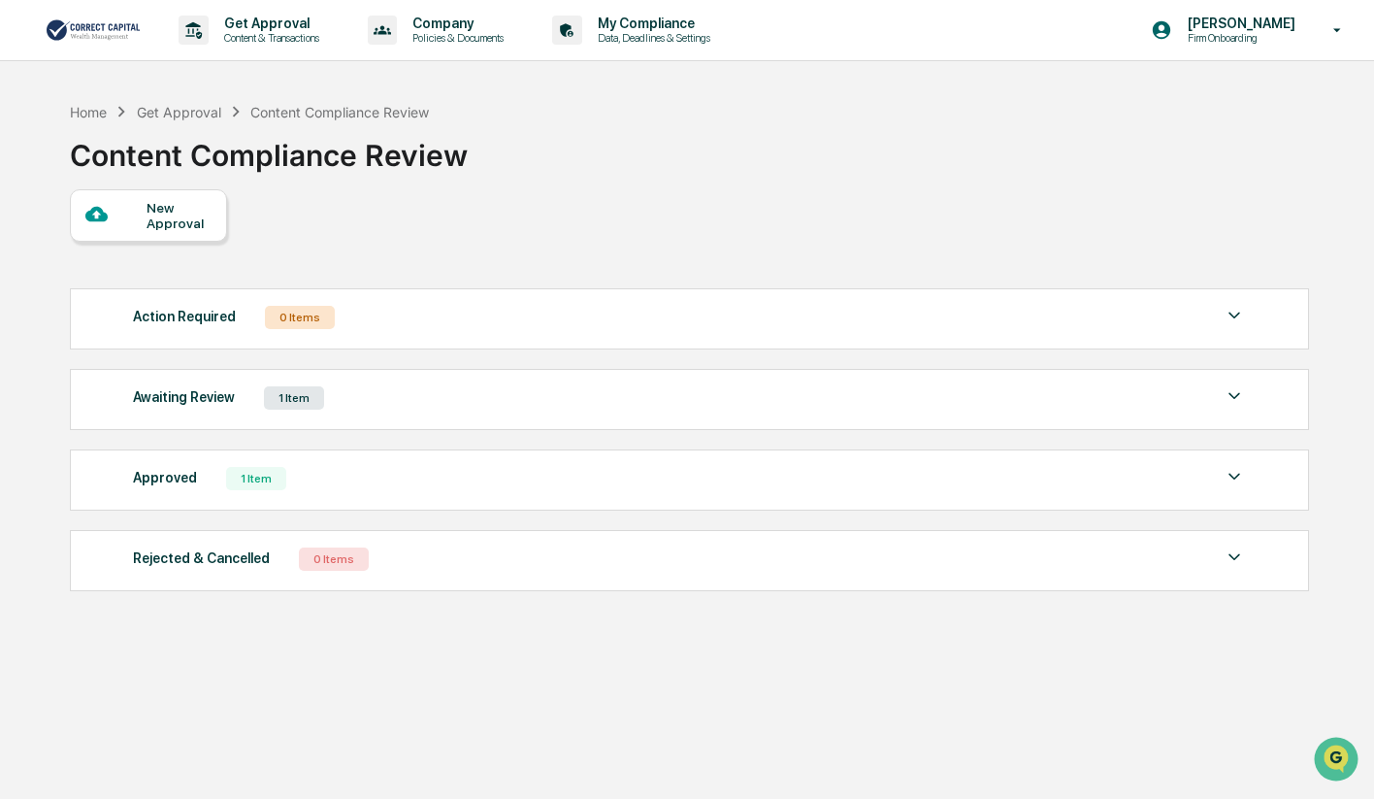
click at [193, 229] on div "New Approval" at bounding box center [179, 215] width 65 height 31
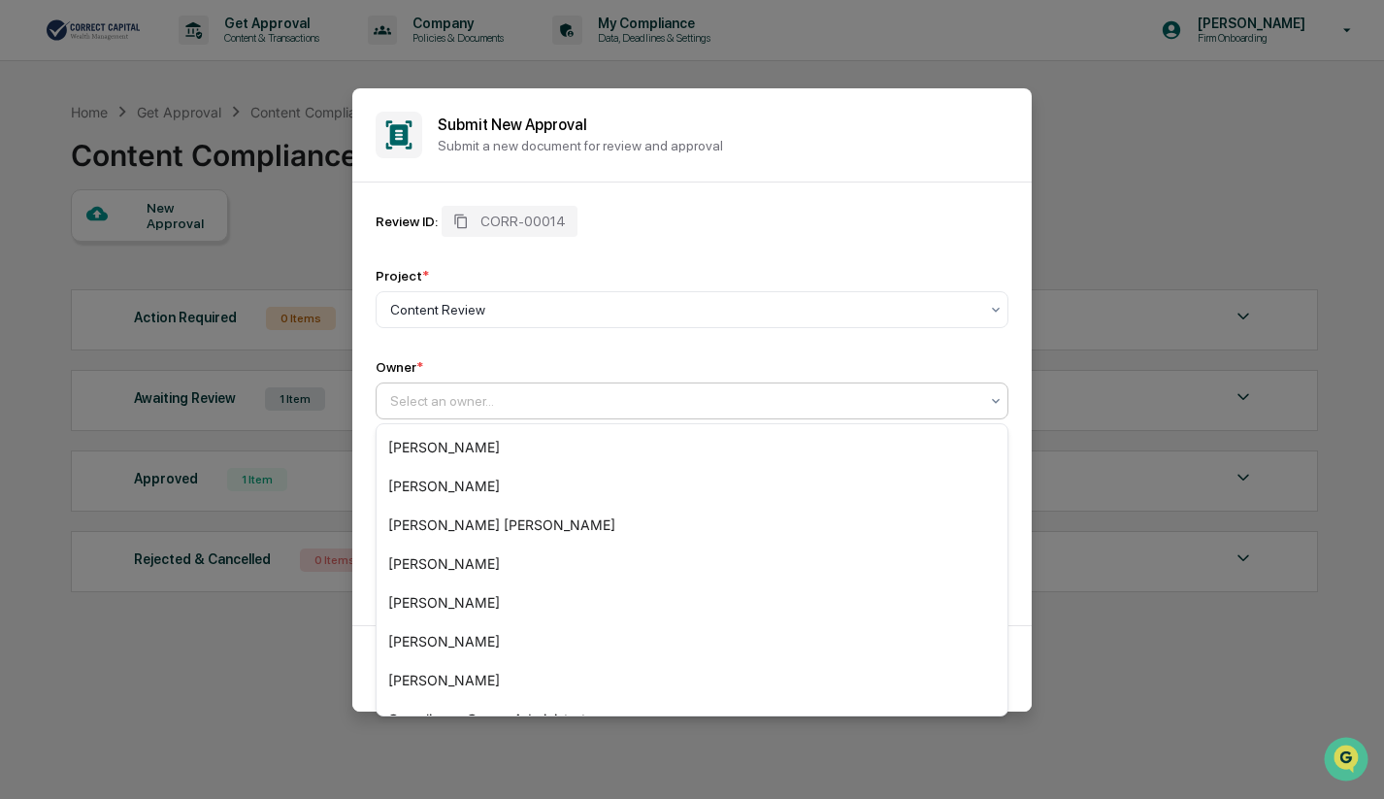
click at [396, 394] on div at bounding box center [684, 400] width 588 height 19
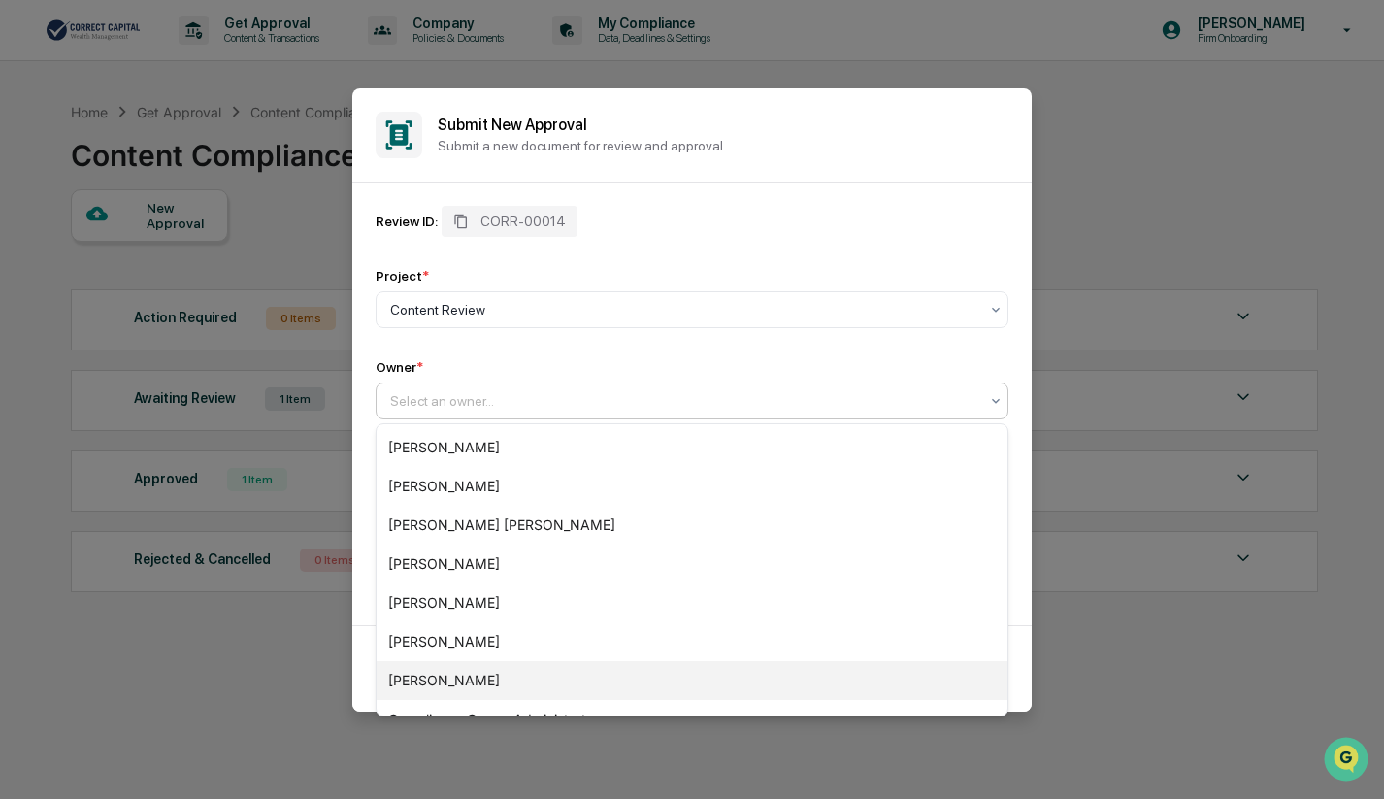
click at [428, 681] on div "[PERSON_NAME]" at bounding box center [692, 680] width 631 height 39
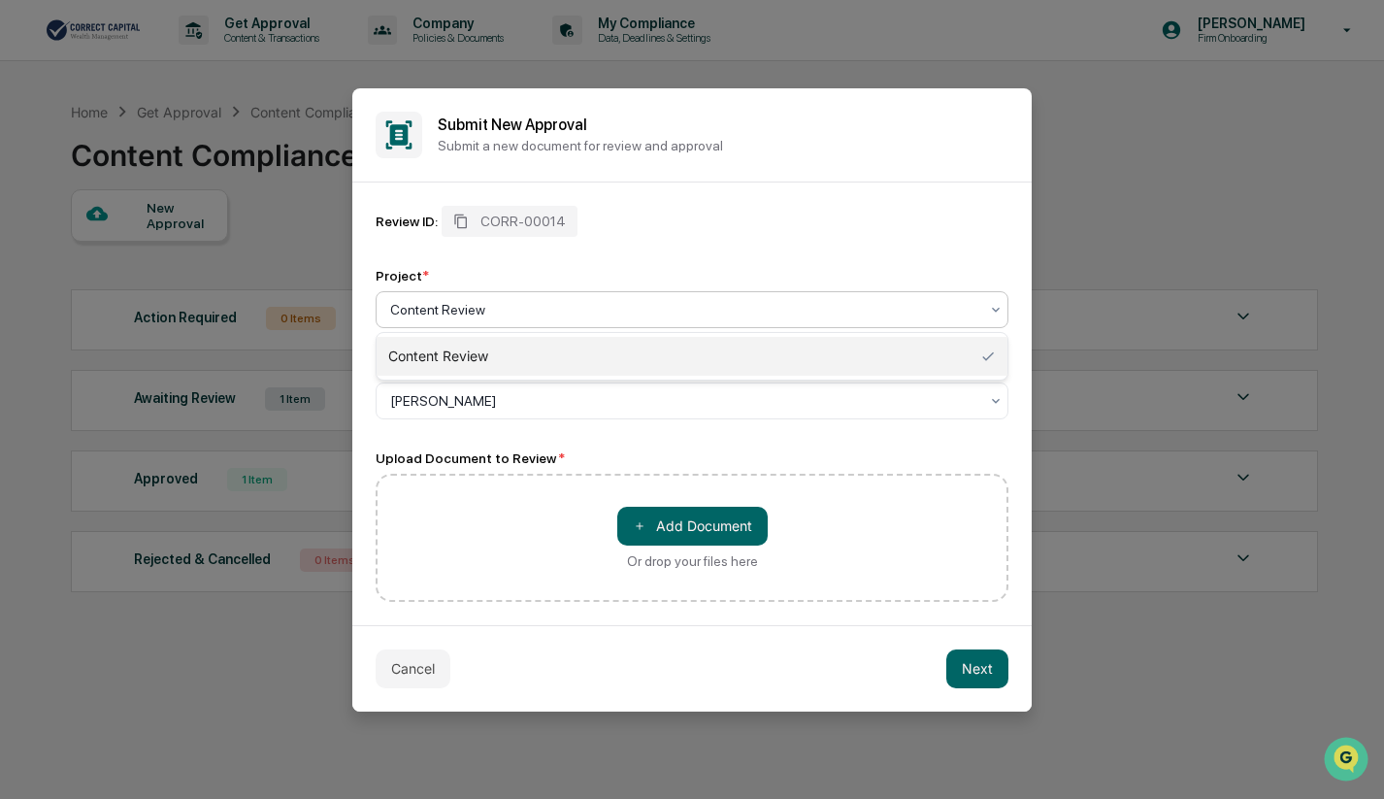
click at [511, 313] on div at bounding box center [684, 309] width 588 height 19
click at [507, 361] on div "Content Review" at bounding box center [692, 356] width 631 height 39
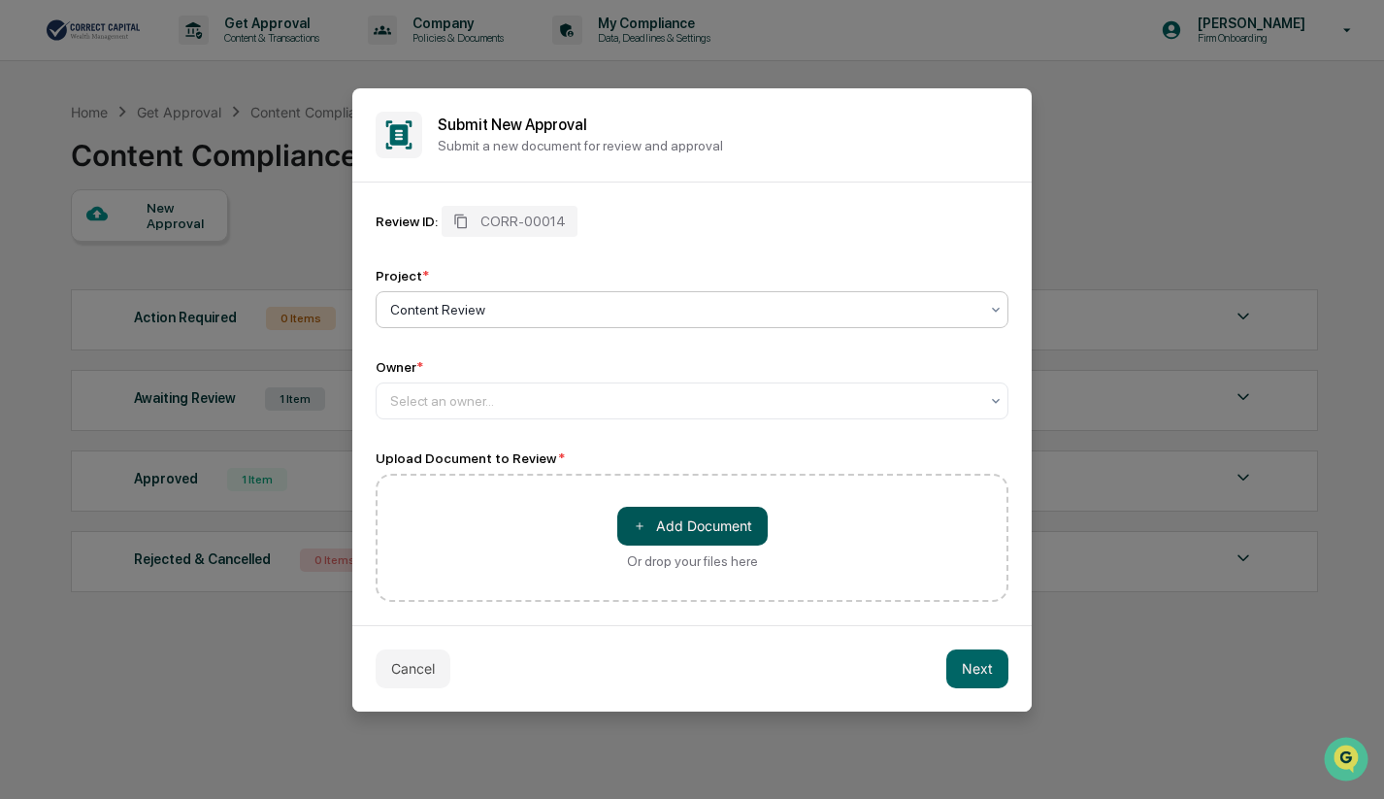
click at [679, 532] on button "＋ Add Document" at bounding box center [692, 526] width 150 height 39
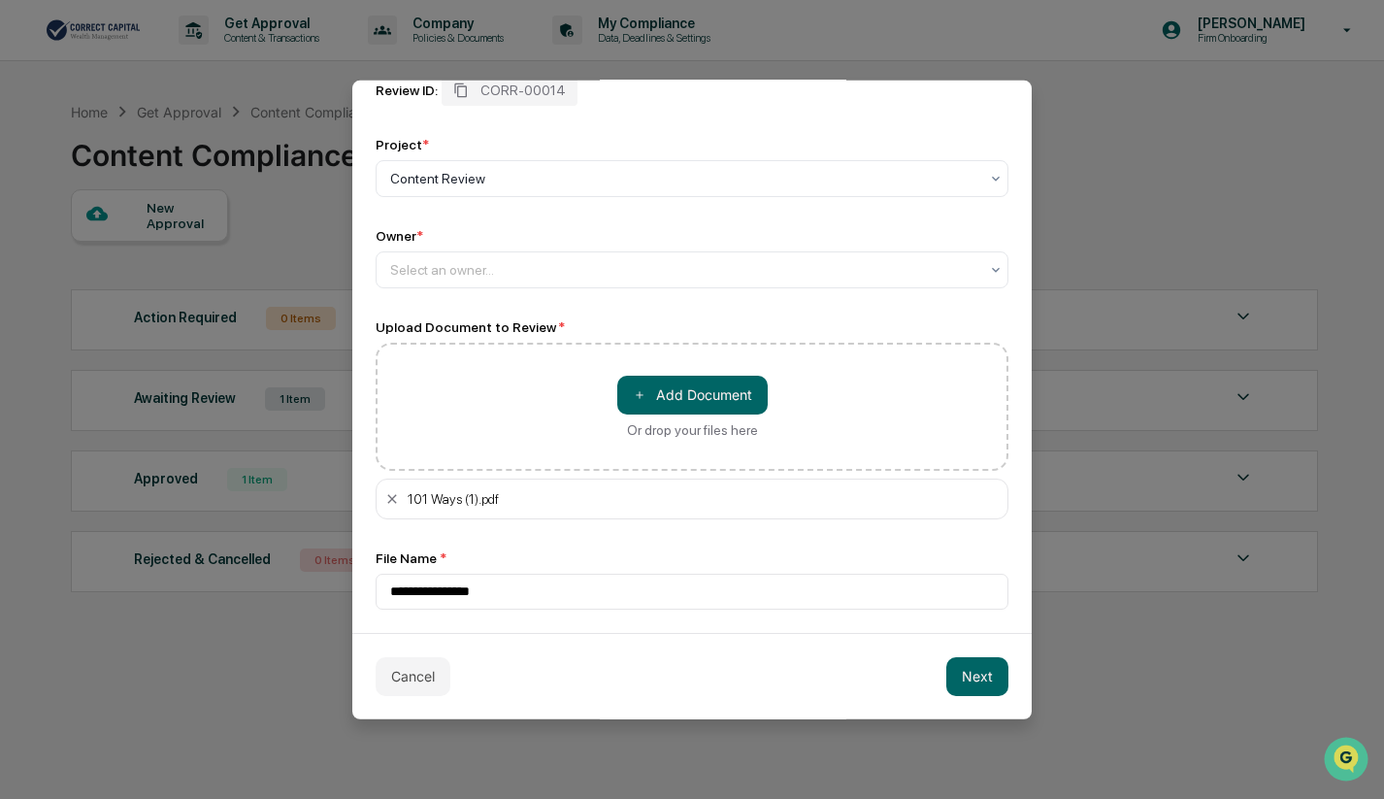
scroll to position [27, 0]
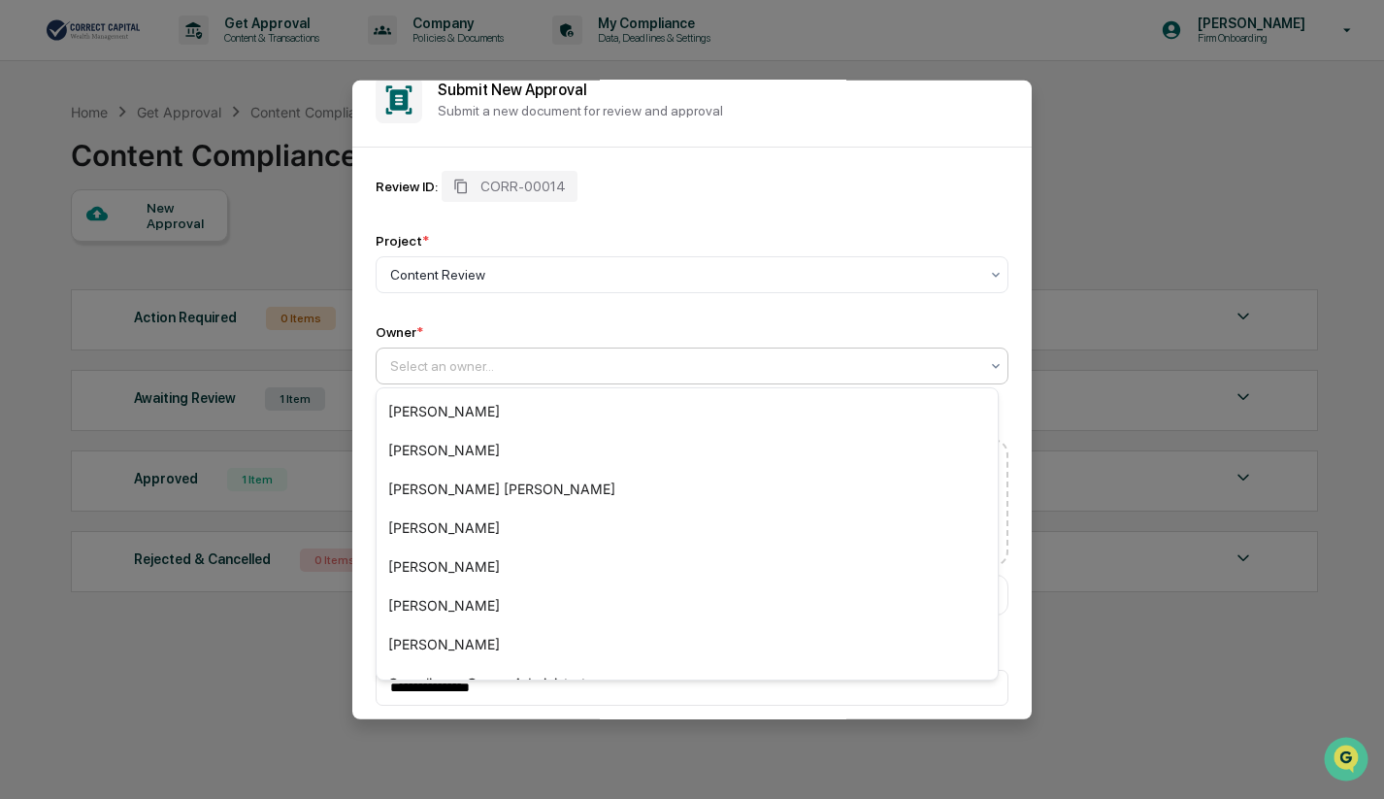
click at [501, 374] on div at bounding box center [684, 364] width 588 height 19
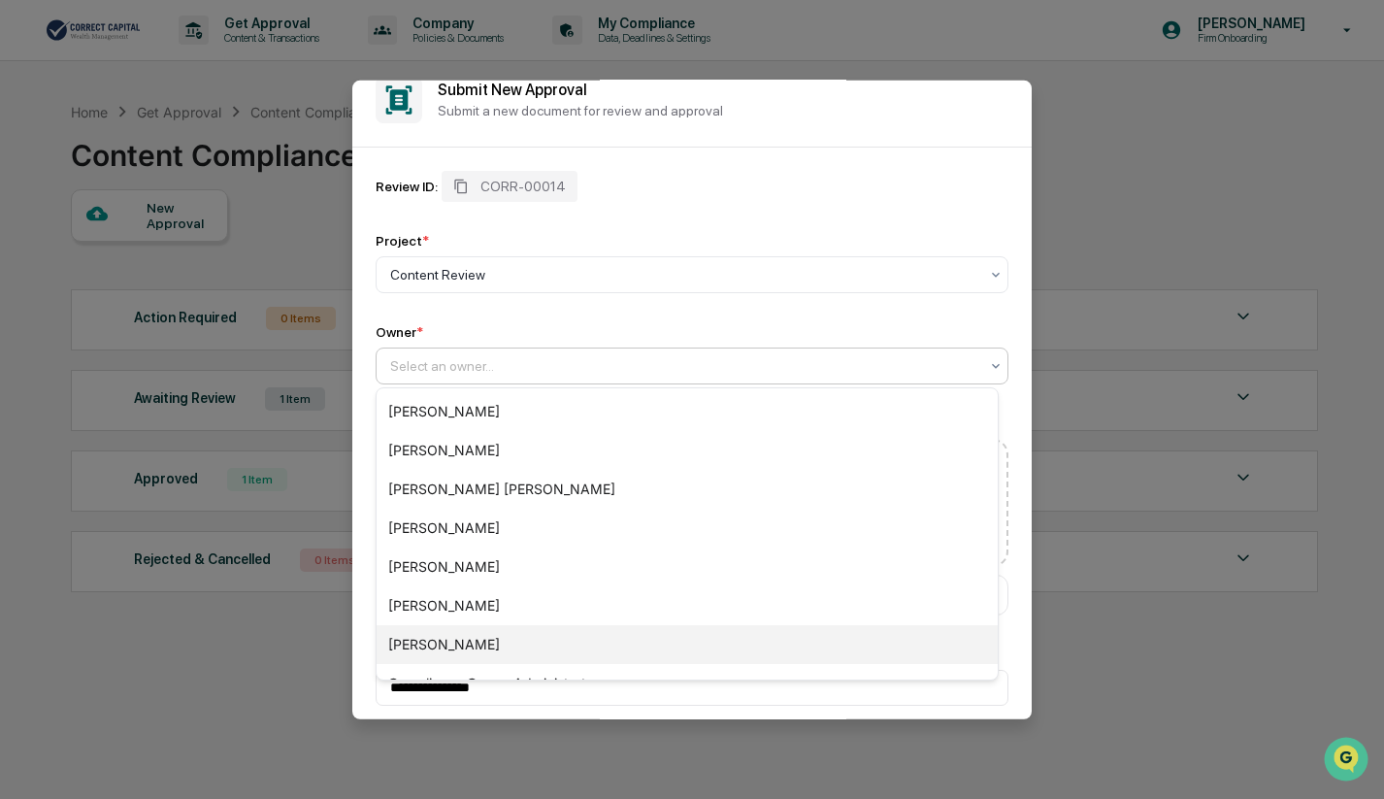
click at [450, 644] on div "[PERSON_NAME]" at bounding box center [687, 644] width 621 height 39
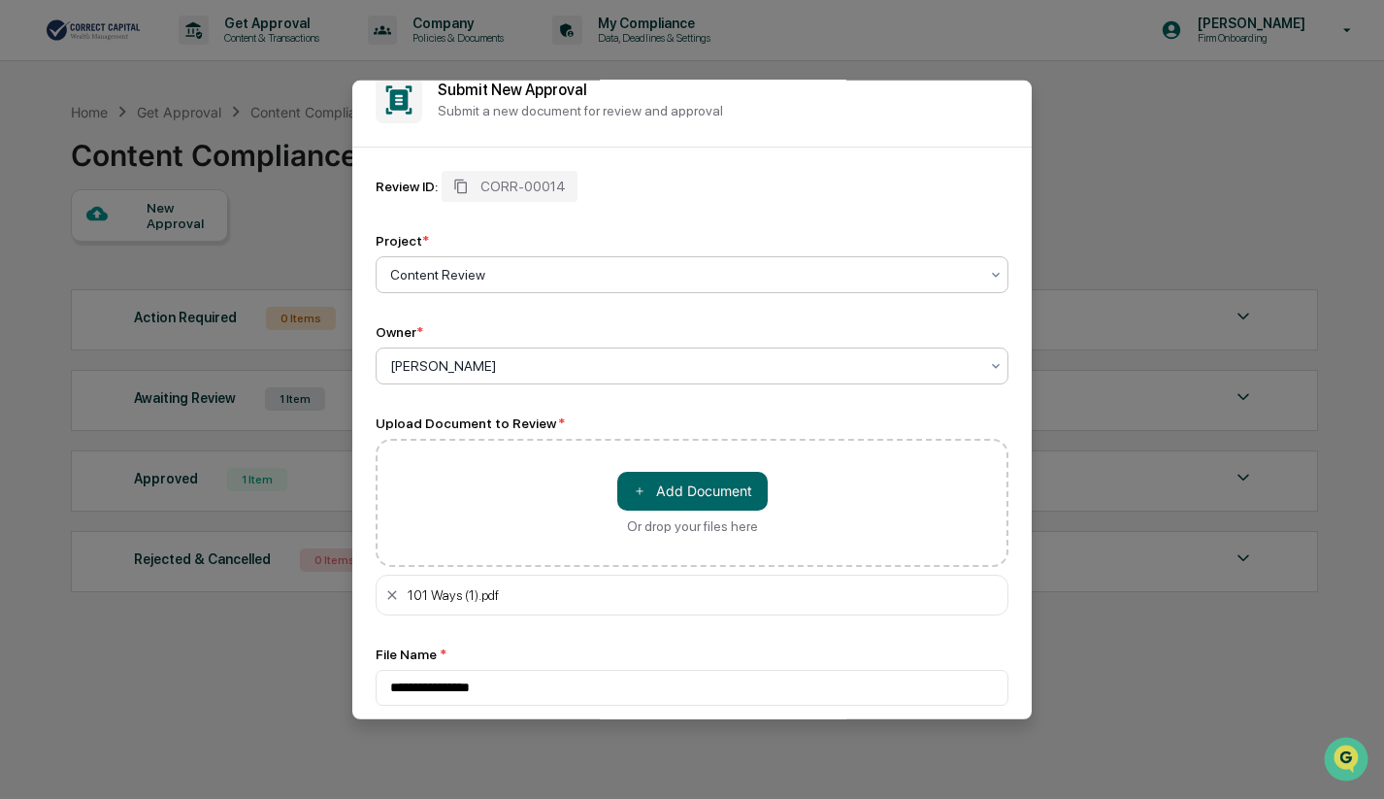
scroll to position [124, 0]
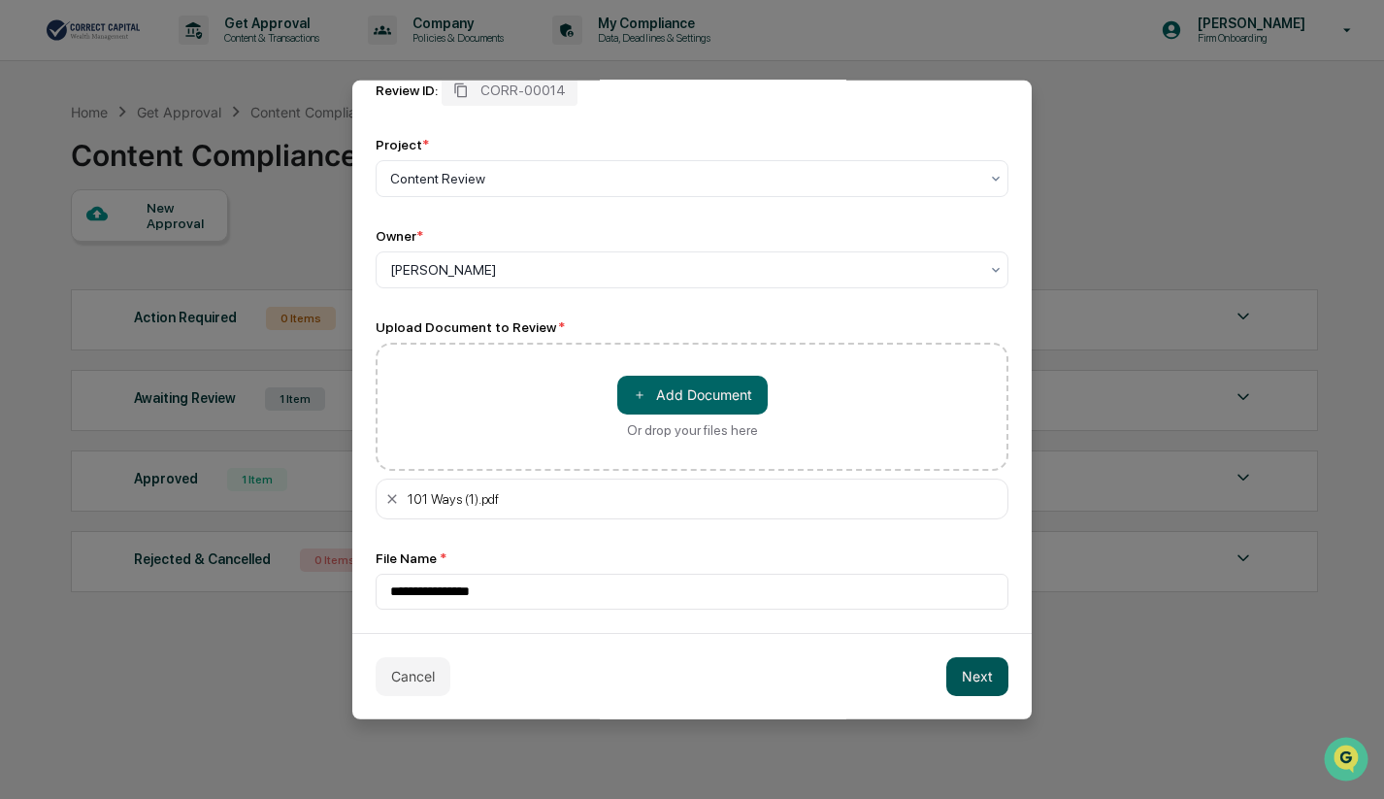
click at [977, 674] on button "Next" at bounding box center [977, 675] width 62 height 39
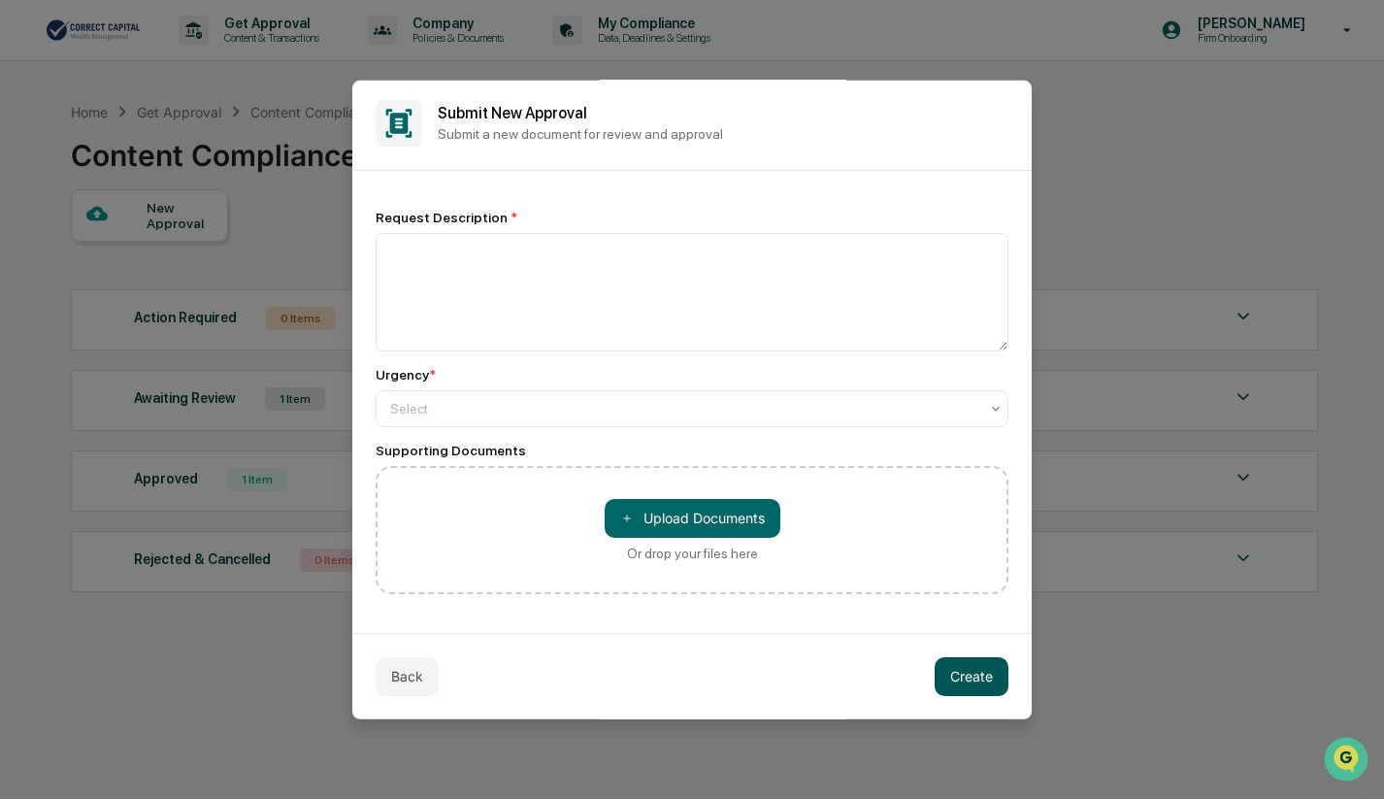
scroll to position [4, 0]
click at [977, 674] on button "Create" at bounding box center [972, 675] width 74 height 39
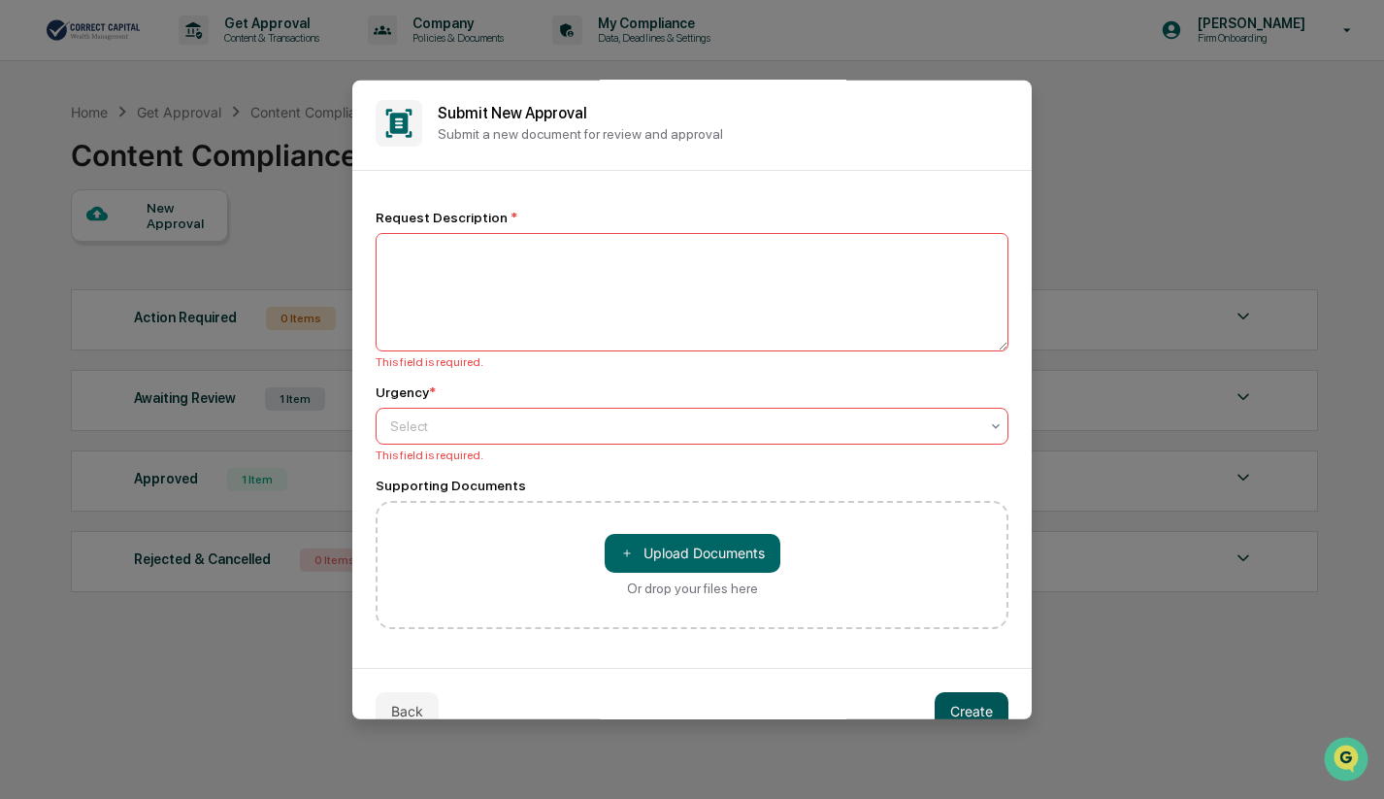
click at [977, 674] on div "Back Create" at bounding box center [691, 710] width 679 height 86
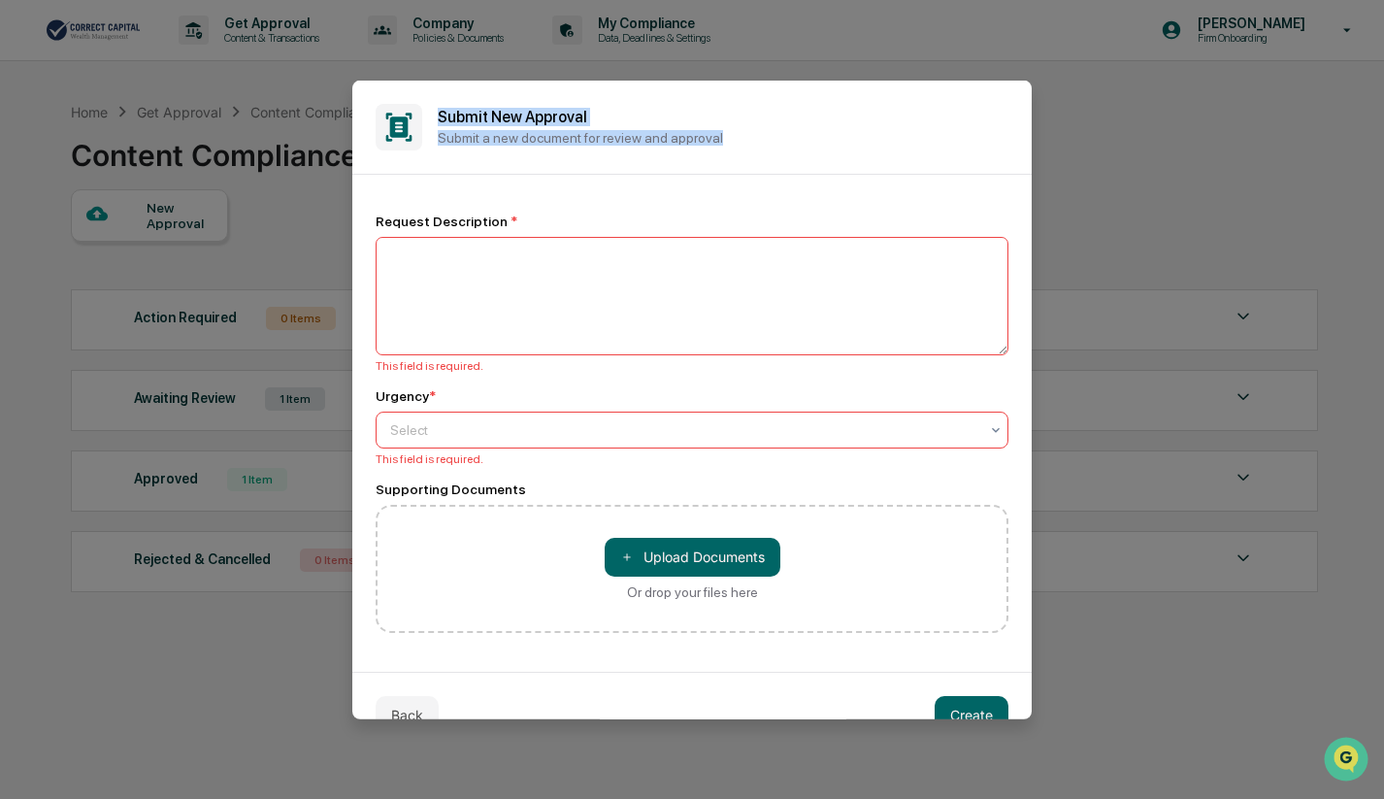
drag, startPoint x: 882, startPoint y: 136, endPoint x: 708, endPoint y: 79, distance: 183.8
click at [708, 79] on body "Get Approval Content & Transactions Company Policies & Documents My Compliance …" at bounding box center [692, 445] width 1384 height 891
click at [454, 269] on textarea at bounding box center [692, 295] width 633 height 118
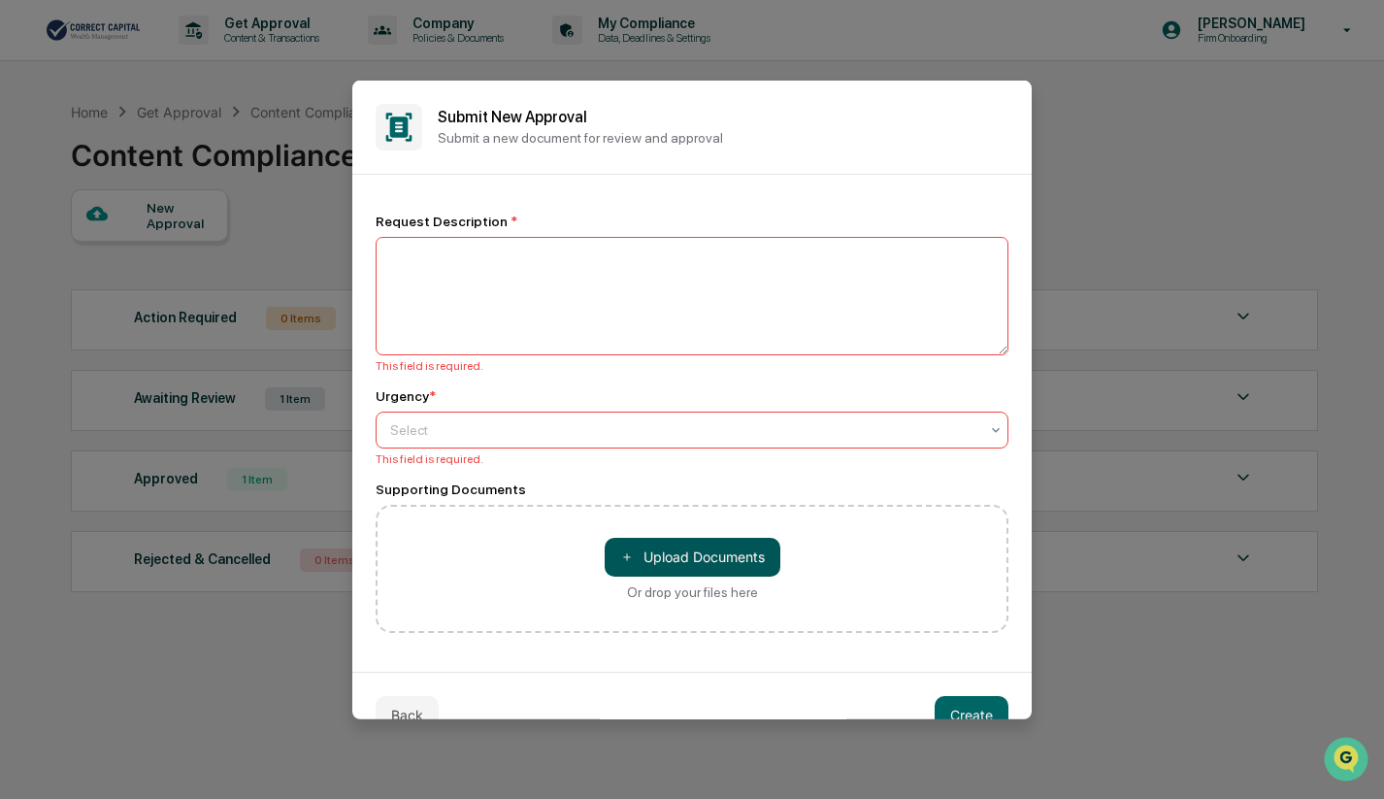
click at [664, 553] on button "＋ Upload Documents" at bounding box center [693, 556] width 176 height 39
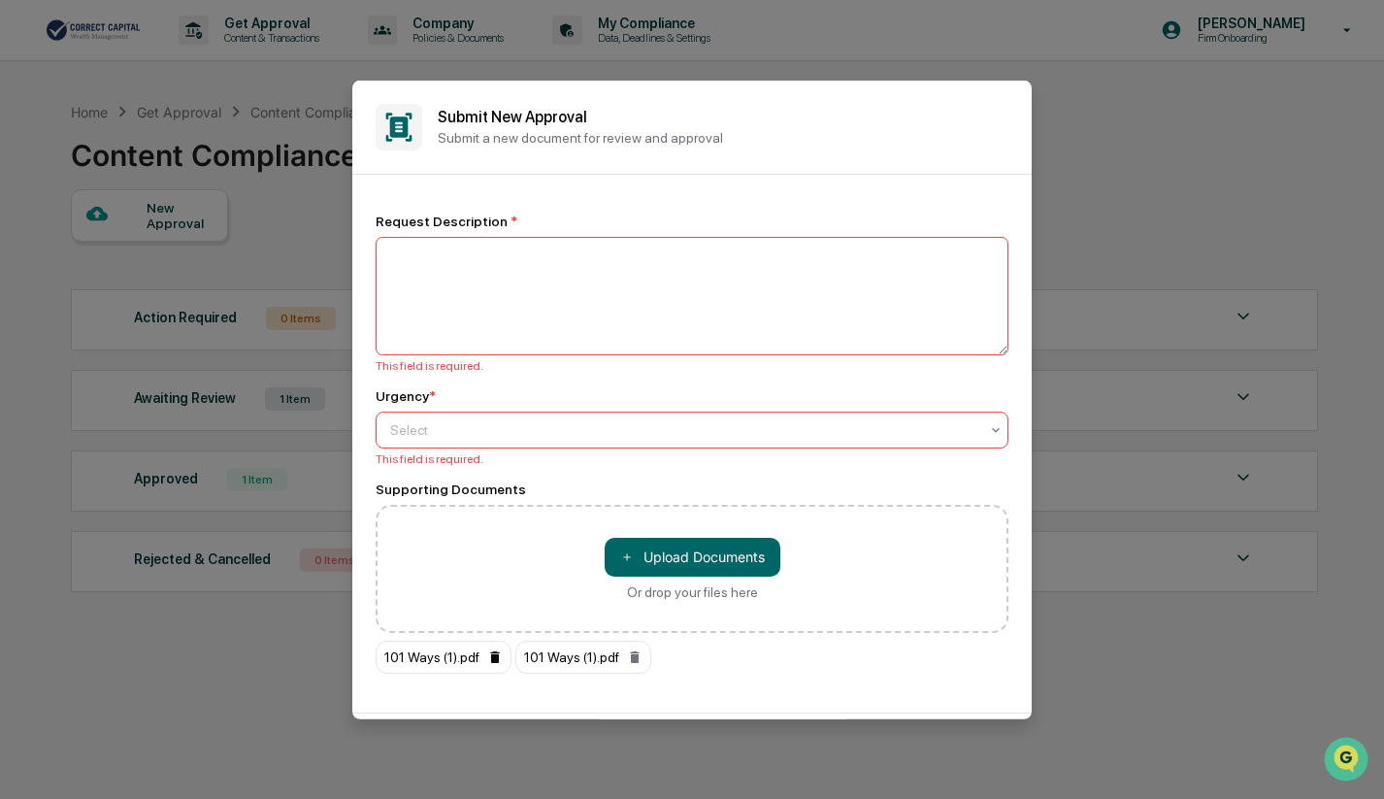
click at [497, 662] on icon at bounding box center [494, 656] width 9 height 12
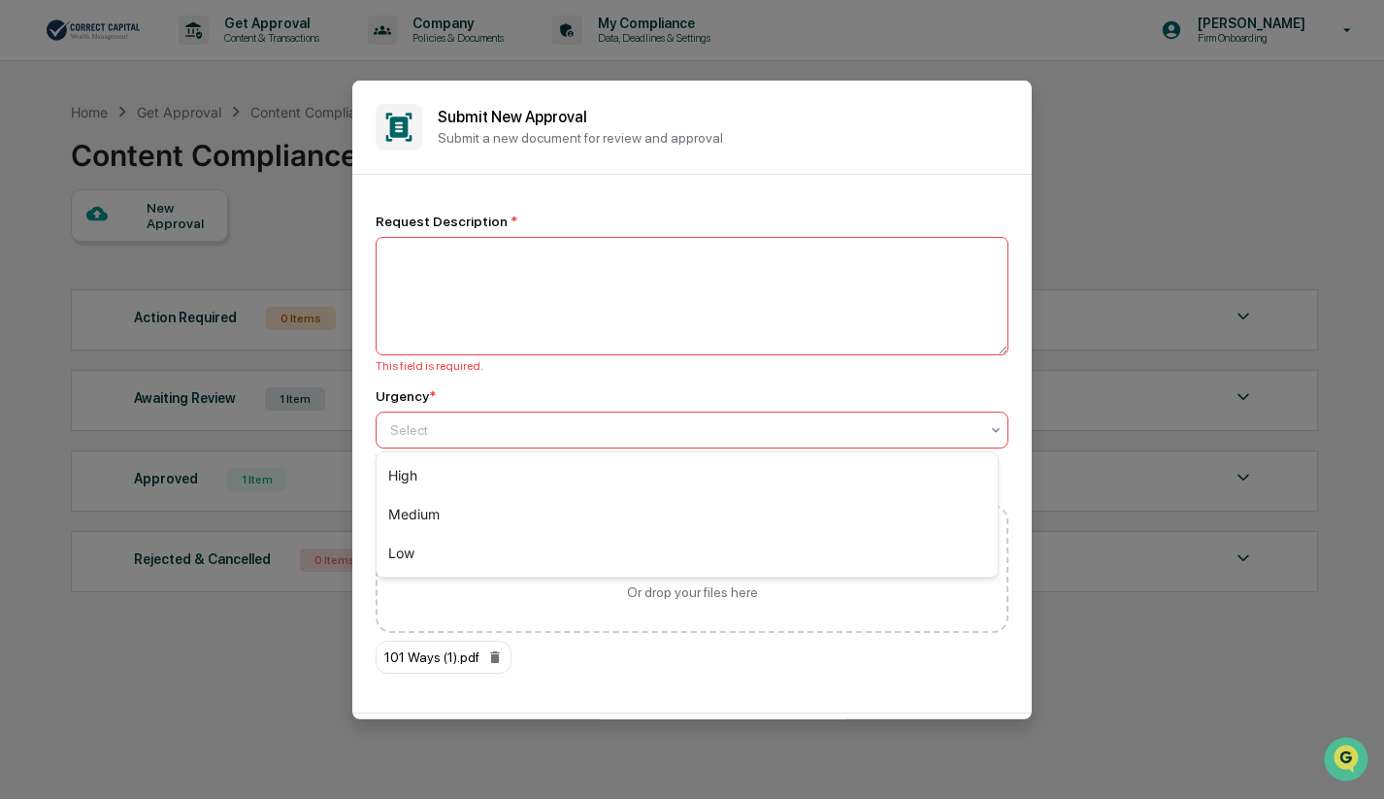
click at [444, 430] on div at bounding box center [684, 428] width 588 height 19
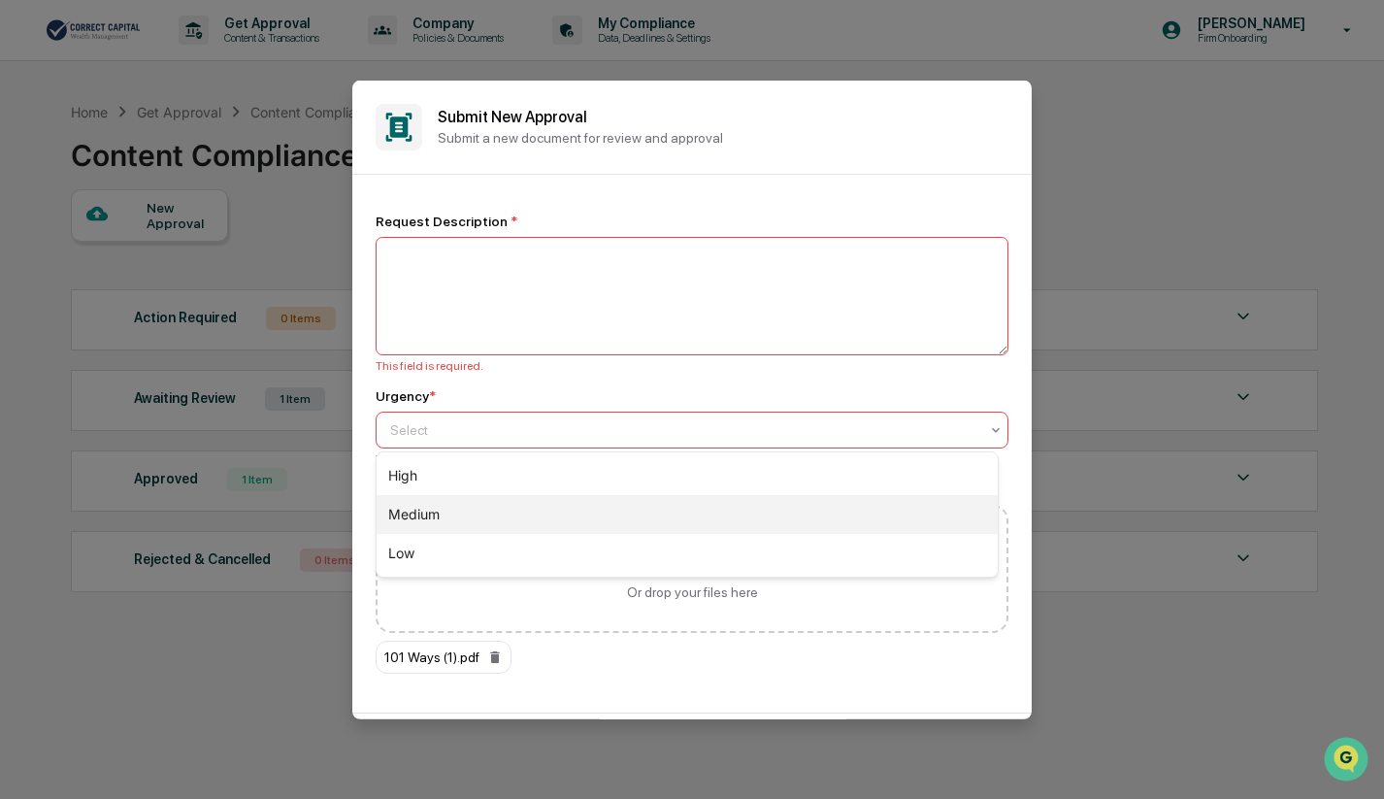
click at [443, 521] on div "Medium" at bounding box center [687, 514] width 621 height 39
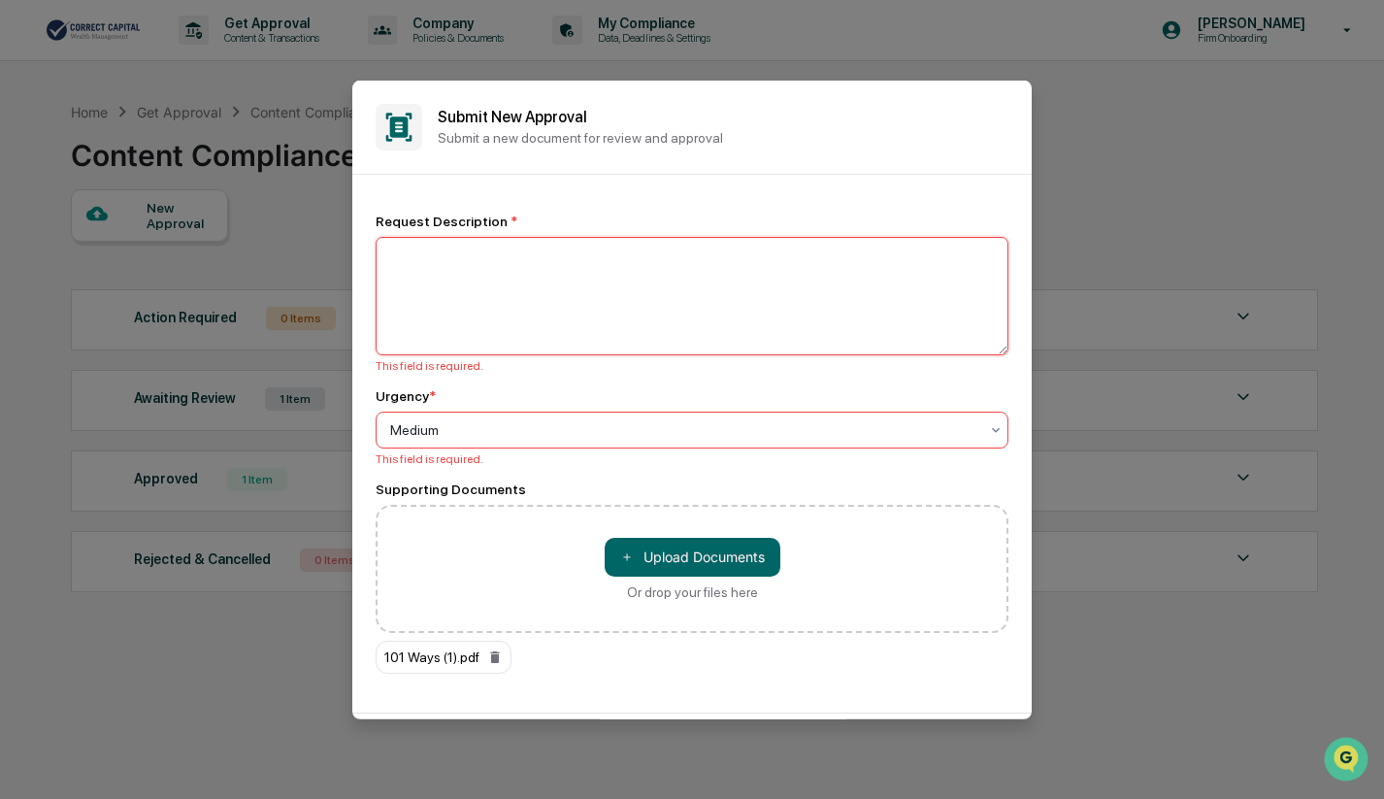
click at [444, 290] on textarea at bounding box center [692, 295] width 633 height 118
type textarea "*"
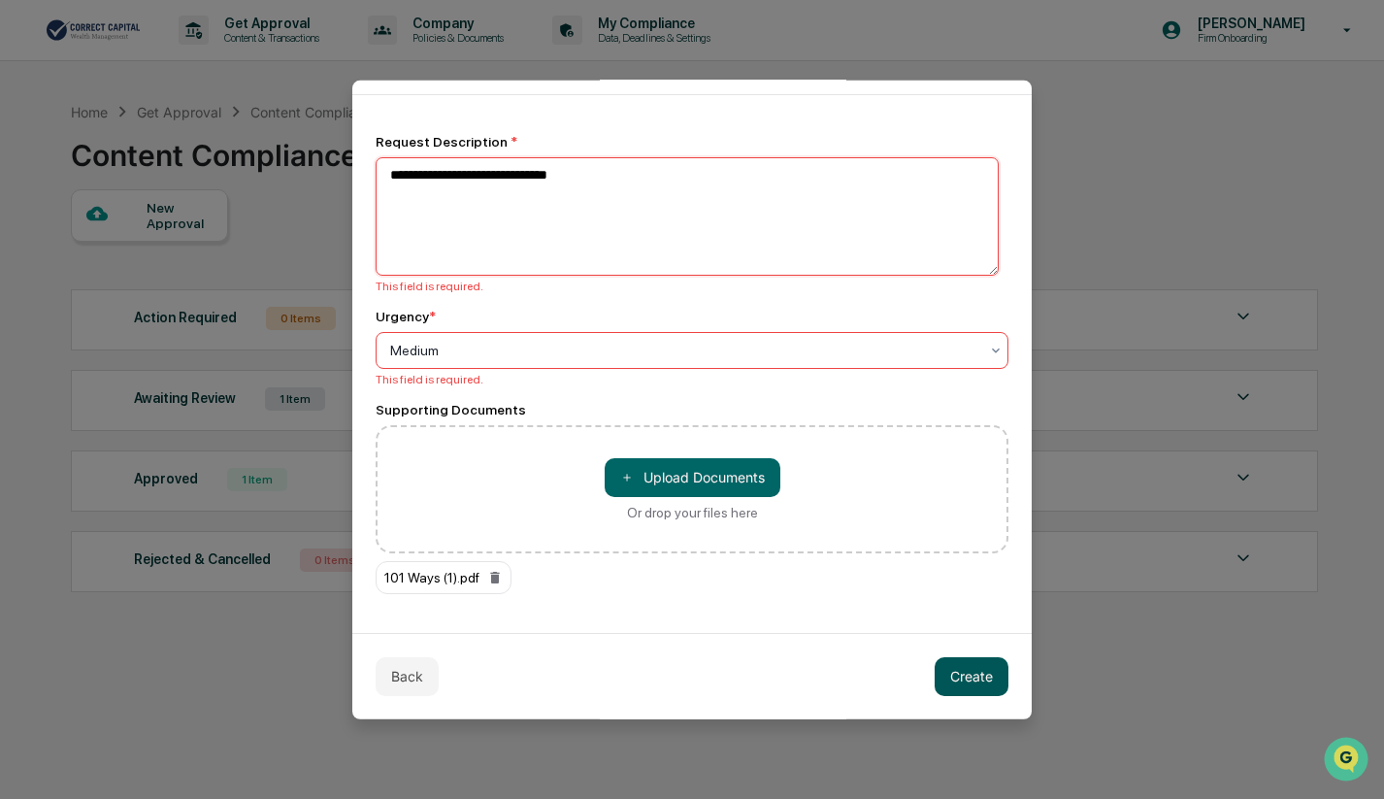
type textarea "**********"
click at [962, 672] on button "Create" at bounding box center [972, 675] width 74 height 39
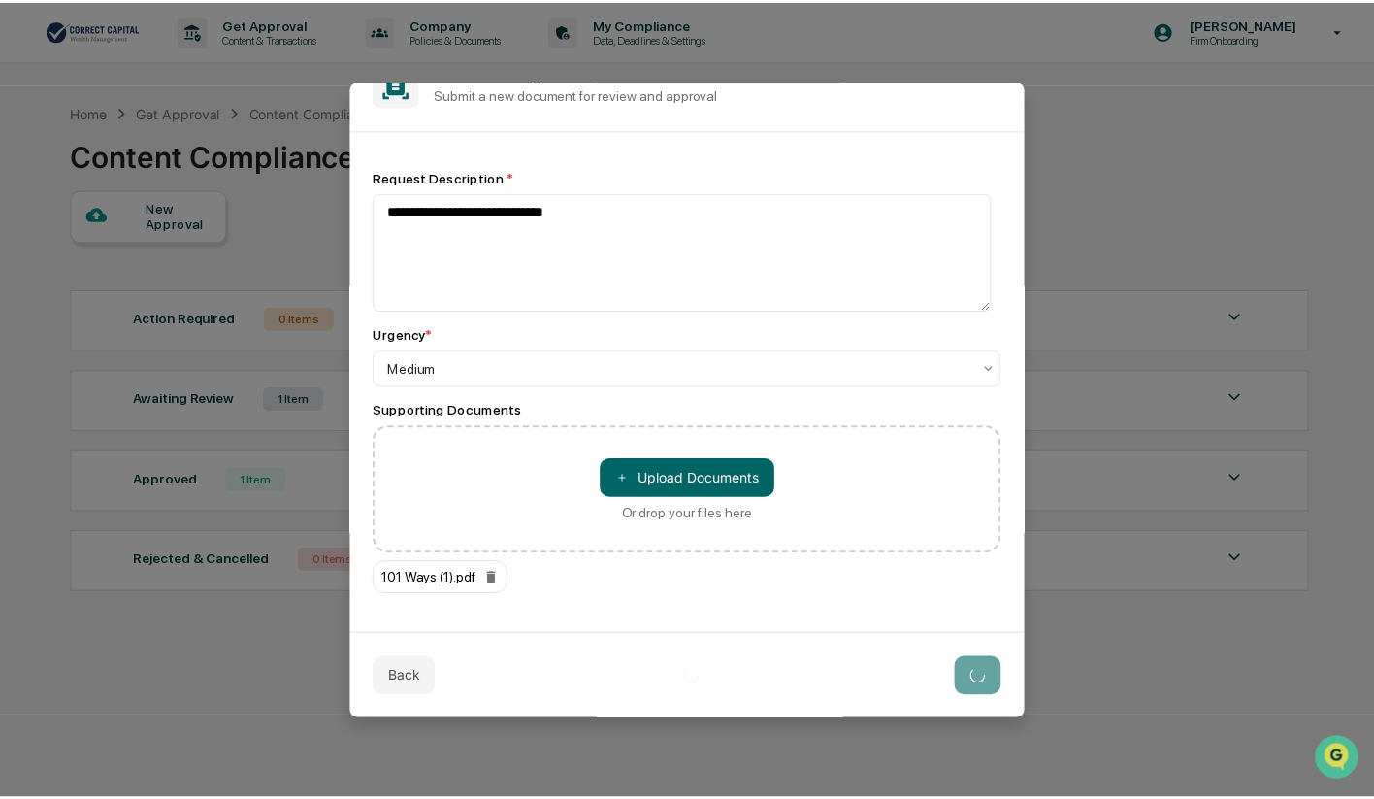
scroll to position [45, 0]
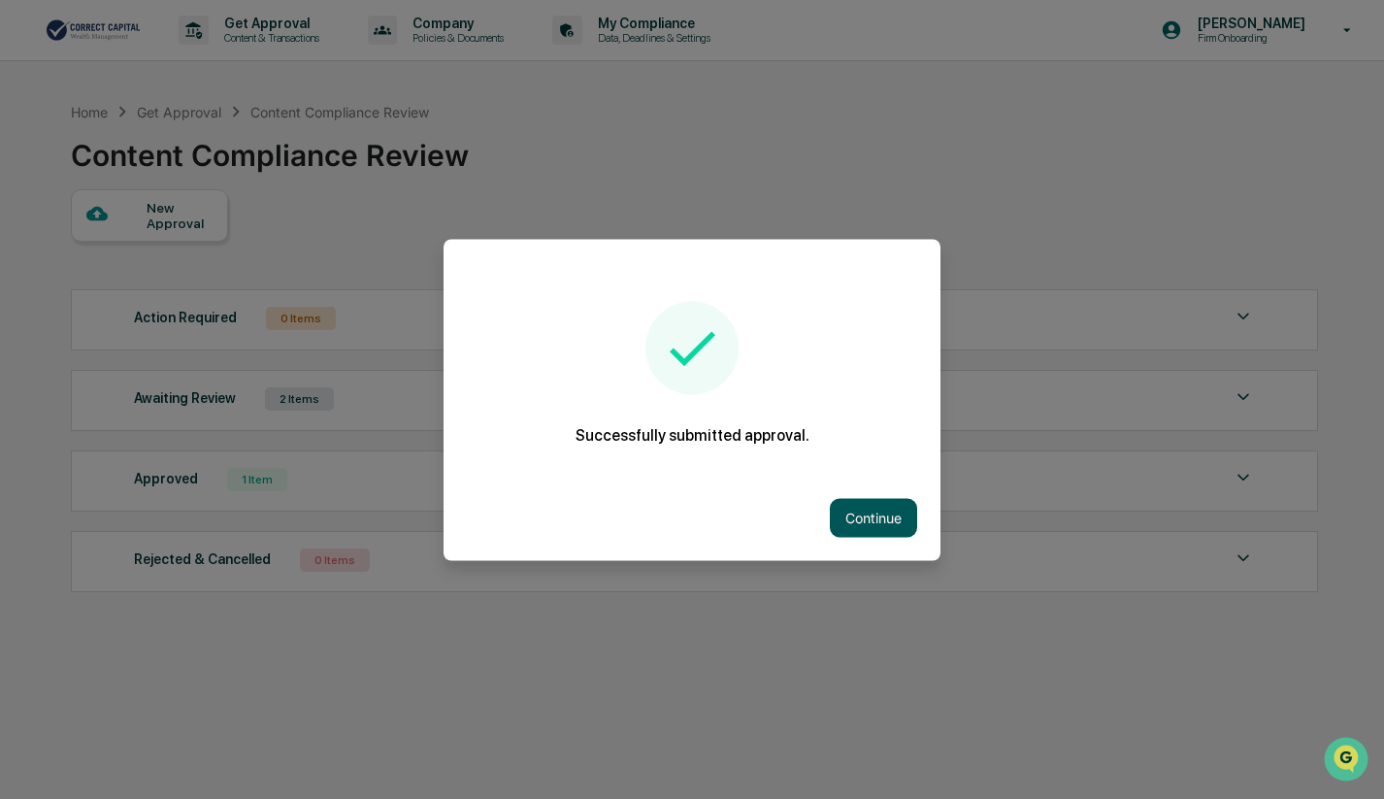
click at [859, 524] on button "Continue" at bounding box center [873, 517] width 87 height 39
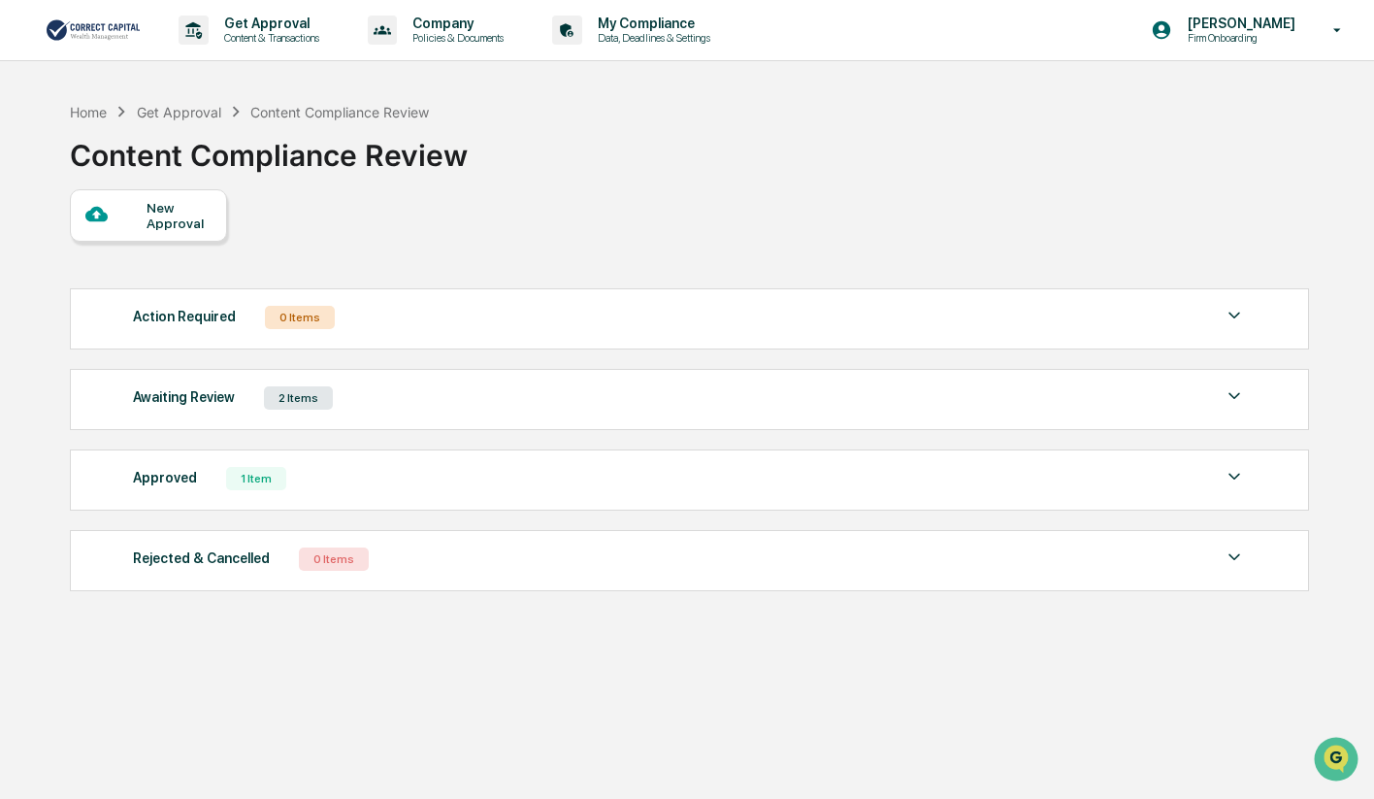
click at [1231, 392] on img at bounding box center [1234, 395] width 23 height 23
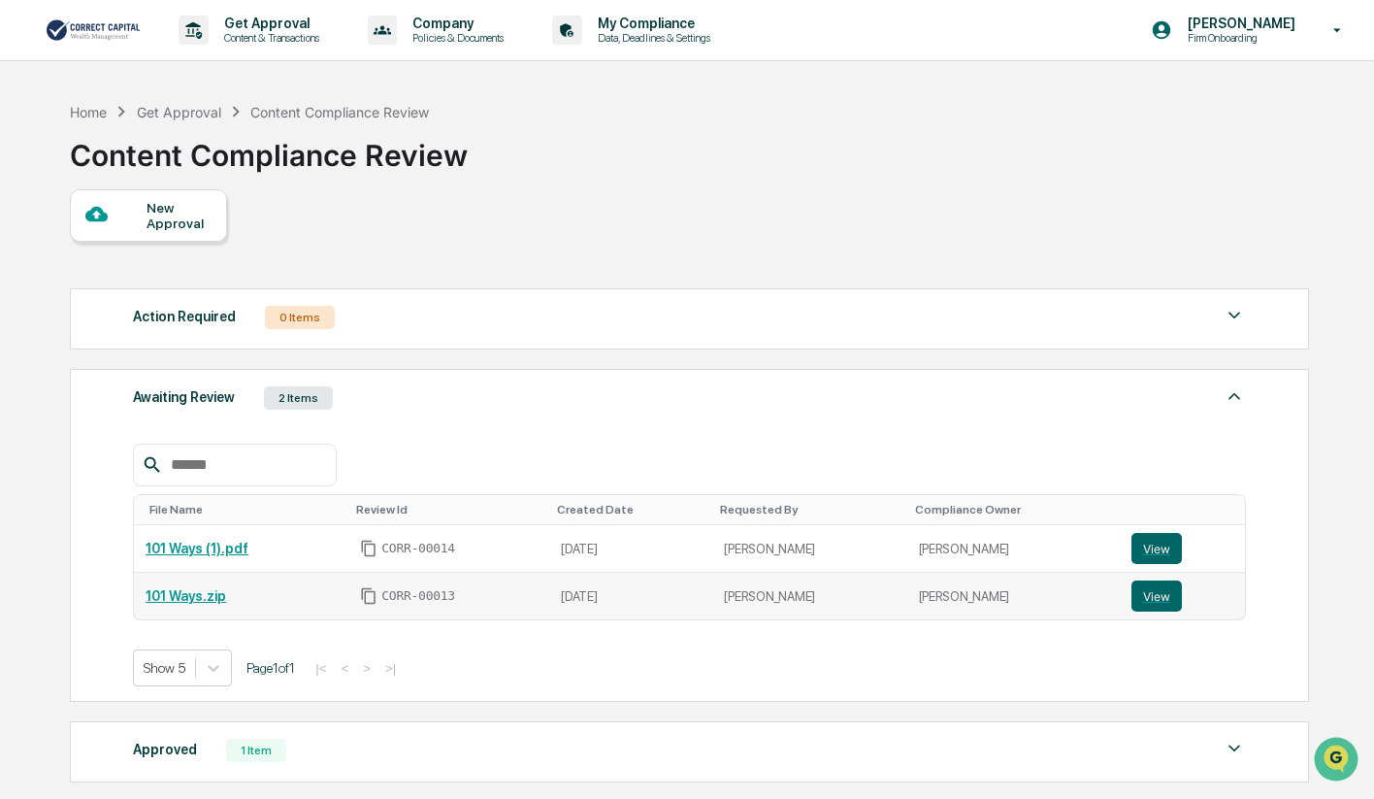
click at [203, 599] on link "101 Ways.zip" at bounding box center [186, 596] width 81 height 16
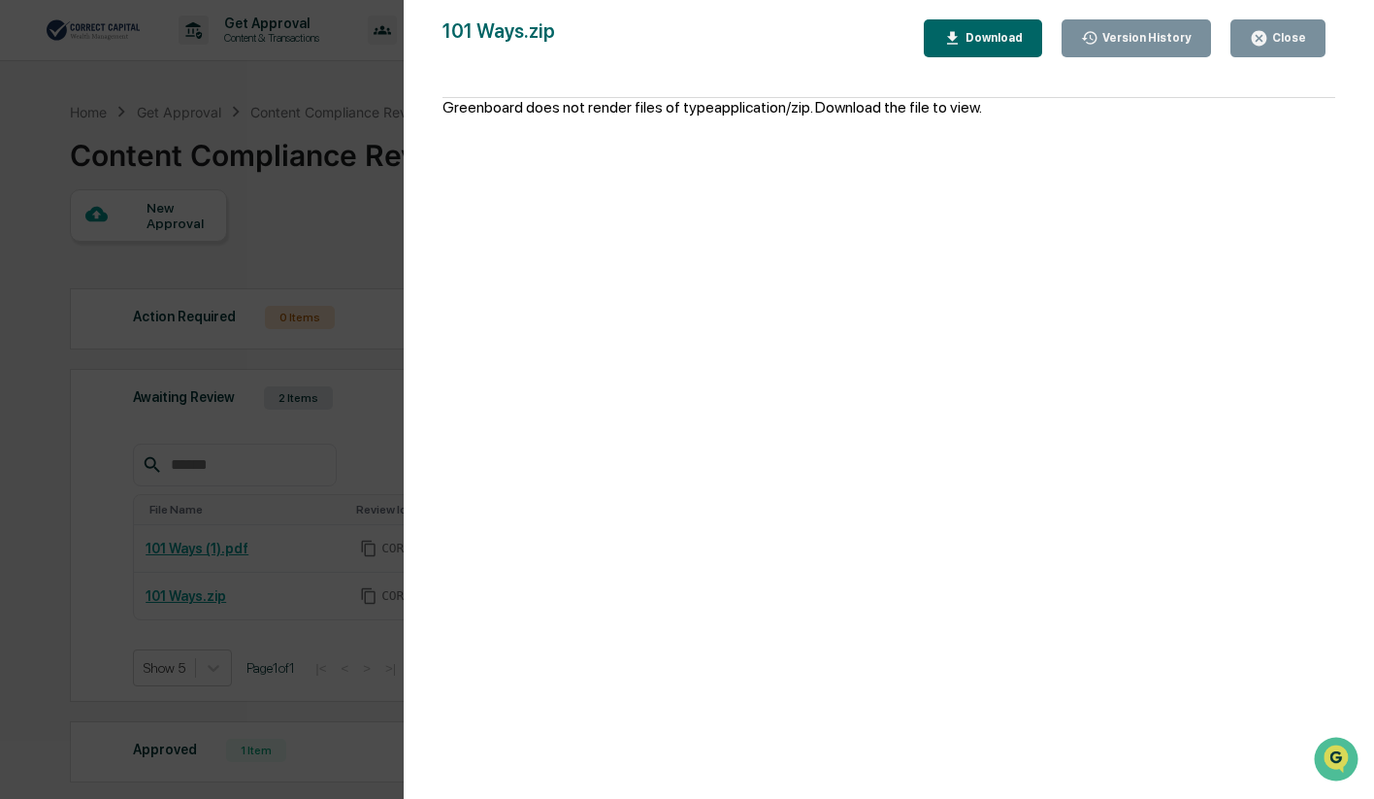
click at [1247, 35] on button "Close" at bounding box center [1278, 38] width 95 height 38
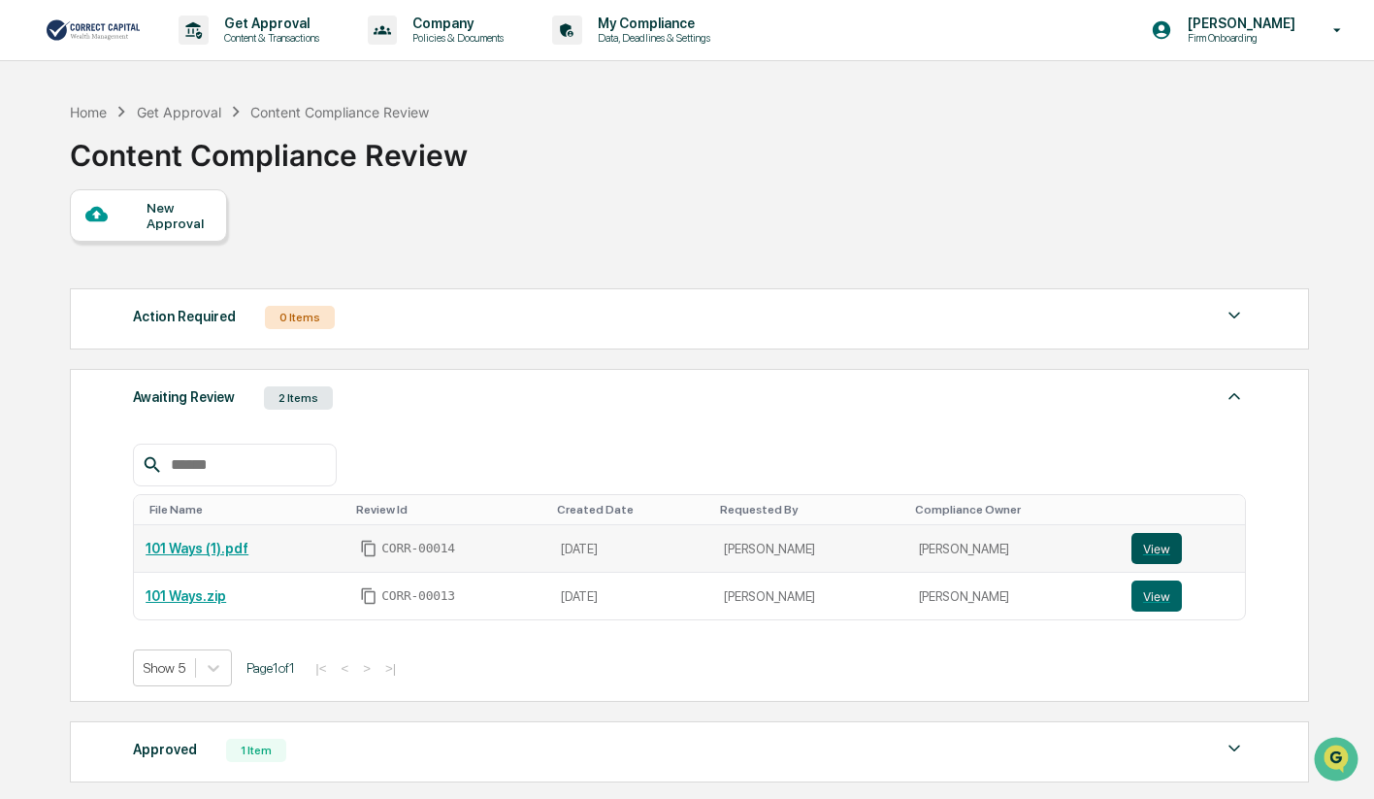
click at [1162, 541] on button "View" at bounding box center [1157, 548] width 50 height 31
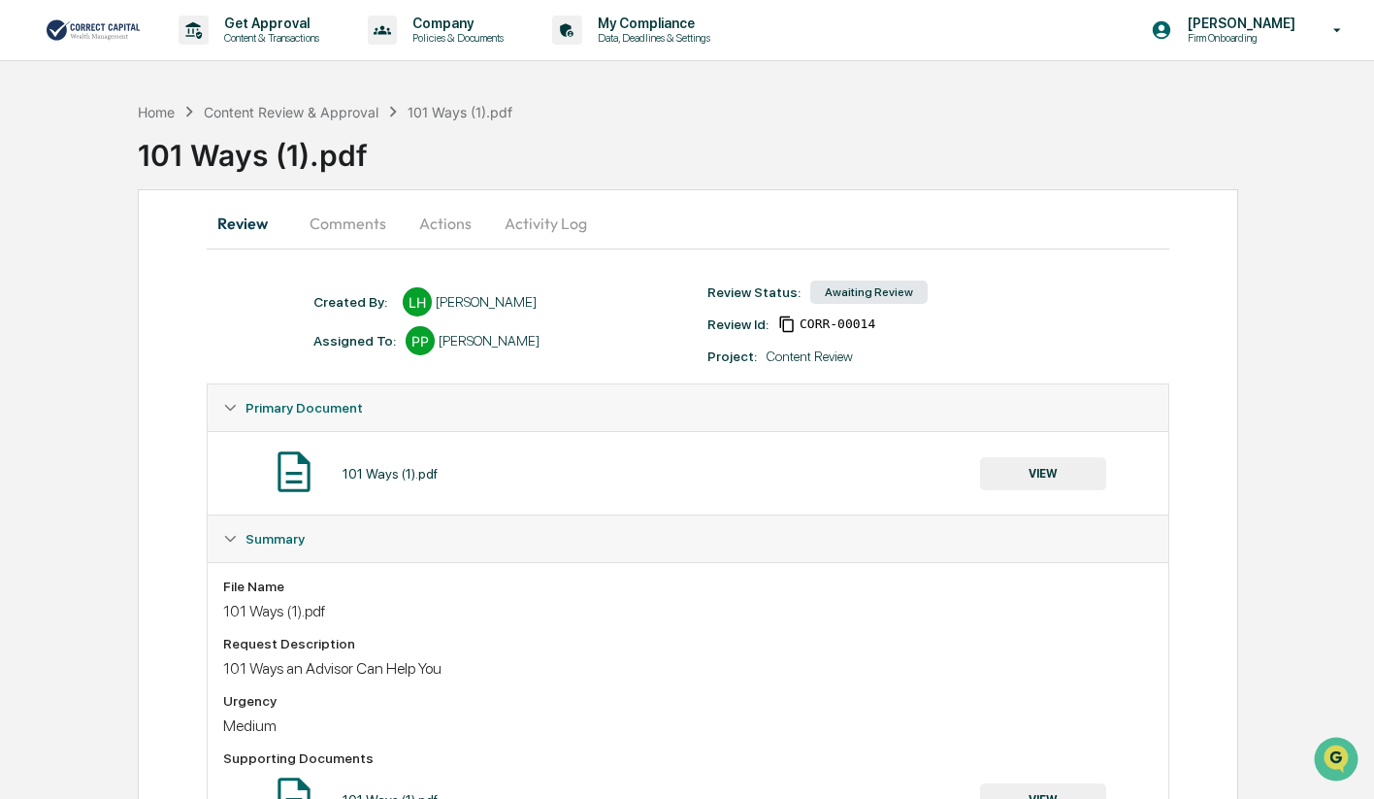
click at [1034, 474] on button "VIEW" at bounding box center [1043, 473] width 126 height 33
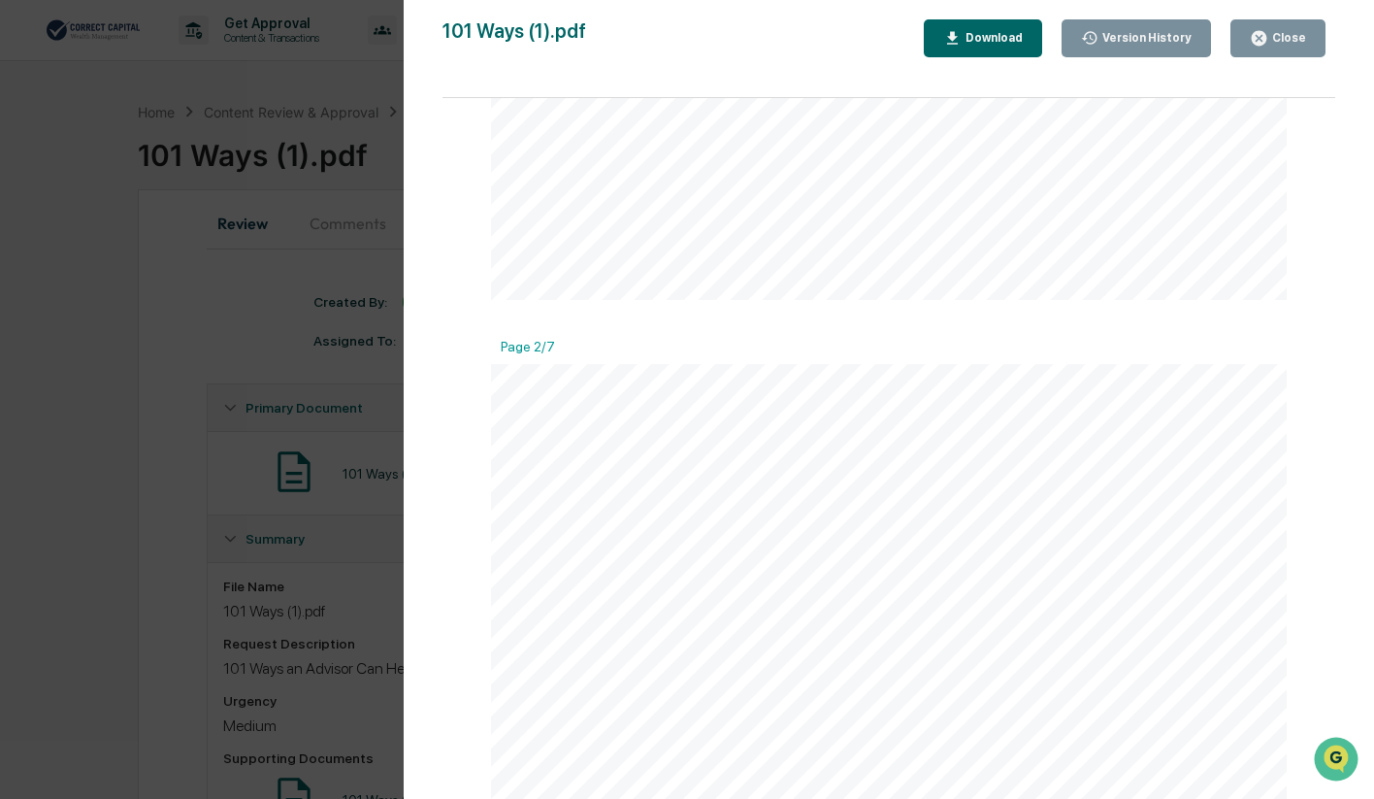
scroll to position [388, 0]
